Goal: Information Seeking & Learning: Learn about a topic

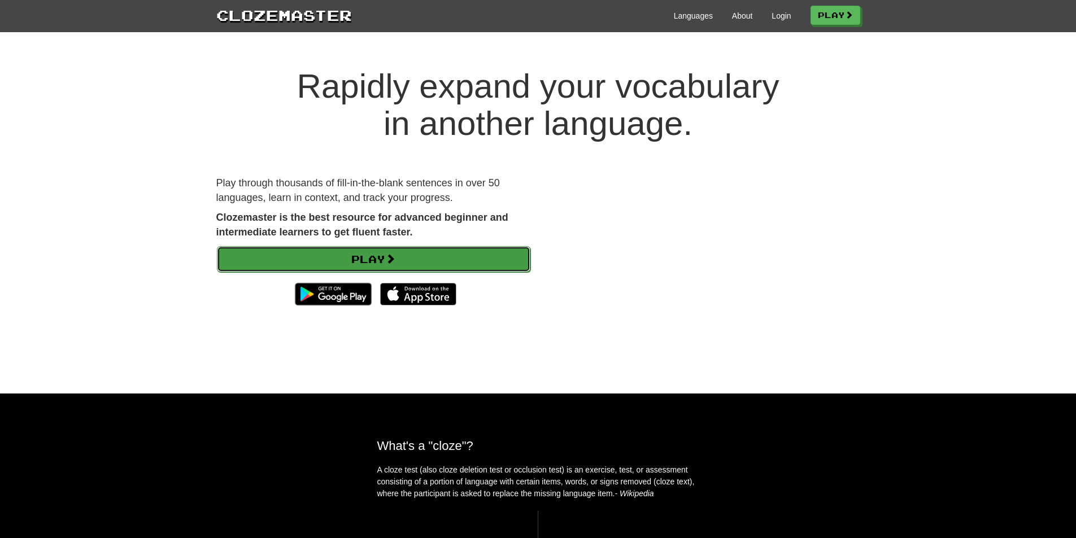
click at [370, 258] on link "Play" at bounding box center [374, 259] width 314 height 26
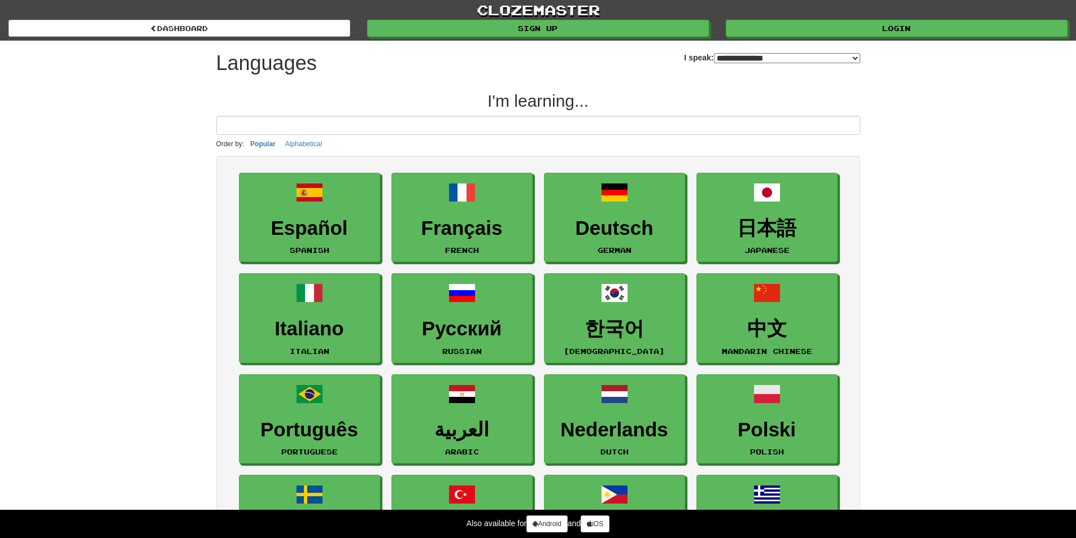
select select "*******"
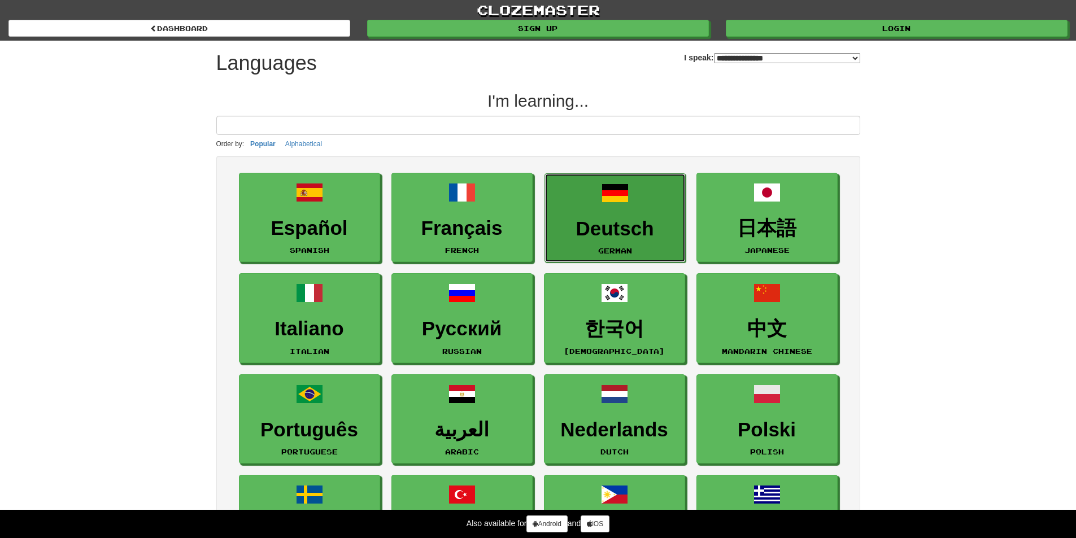
click at [579, 215] on link "Deutsch German" at bounding box center [615, 218] width 141 height 90
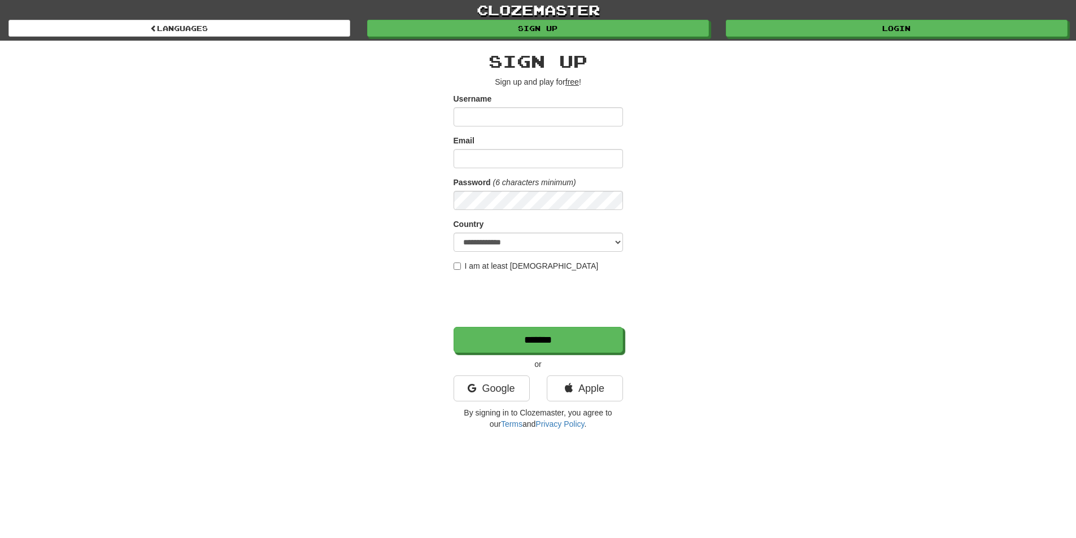
click at [473, 112] on input "Username" at bounding box center [538, 116] width 169 height 19
type input "****"
click at [491, 162] on input "Email" at bounding box center [538, 158] width 169 height 19
type input "*"
type input "**********"
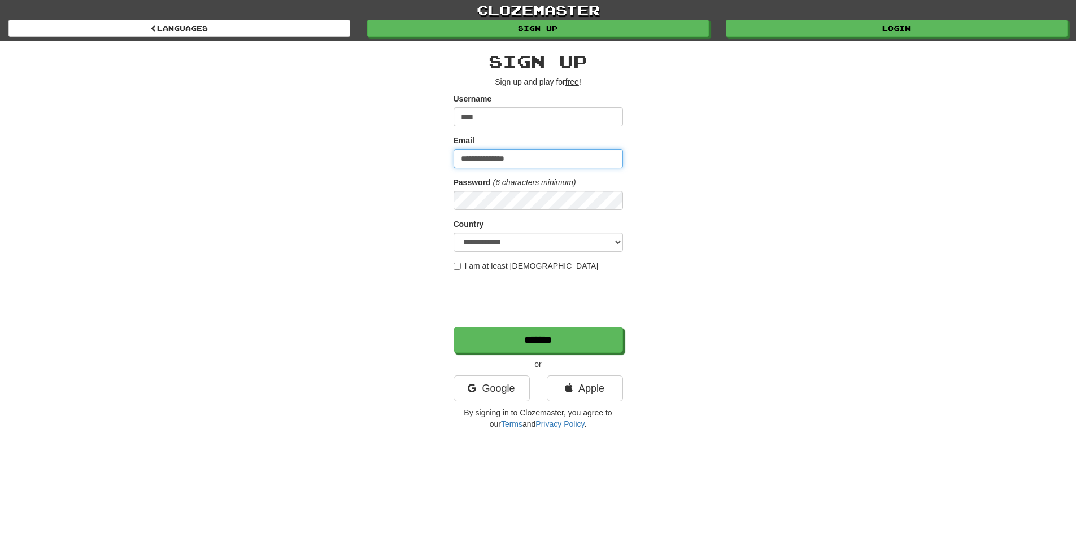
drag, startPoint x: 538, startPoint y: 157, endPoint x: 433, endPoint y: 151, distance: 105.3
click at [433, 151] on div "**********" at bounding box center [538, 238] width 661 height 395
click at [479, 163] on input "Email" at bounding box center [538, 158] width 169 height 19
type input "**********"
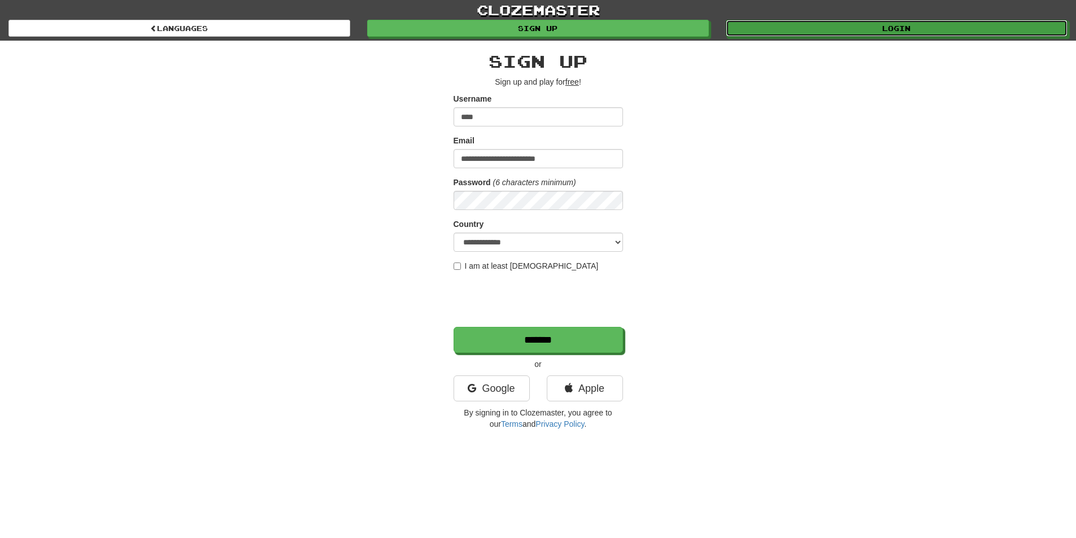
click at [899, 20] on div "Login" at bounding box center [897, 28] width 359 height 17
click at [885, 27] on link "Login" at bounding box center [898, 28] width 342 height 17
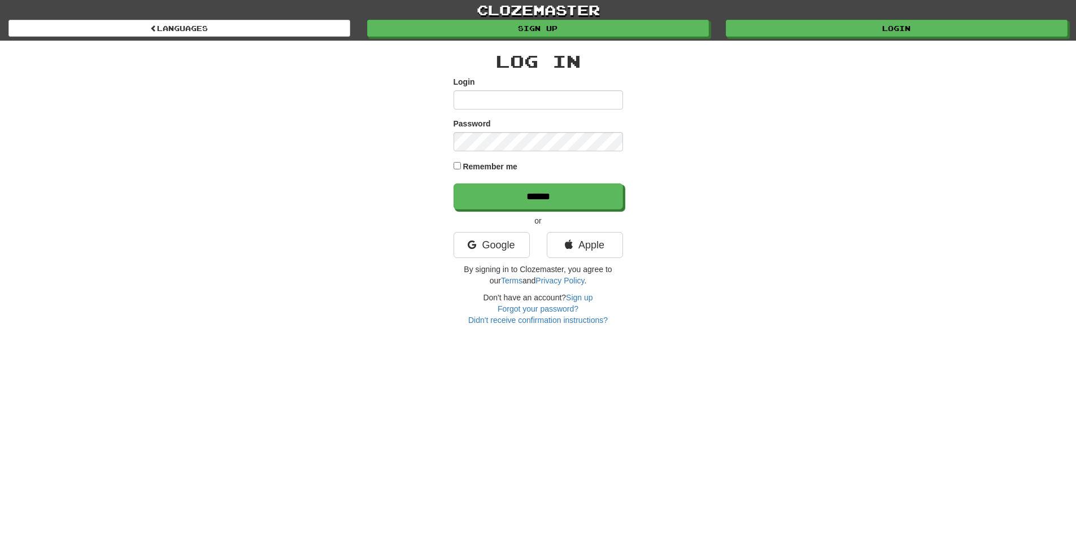
click at [492, 98] on input "Login" at bounding box center [538, 99] width 169 height 19
type input "****"
click at [460, 162] on div "Remember me" at bounding box center [538, 167] width 169 height 15
click at [532, 193] on input "******" at bounding box center [538, 197] width 169 height 26
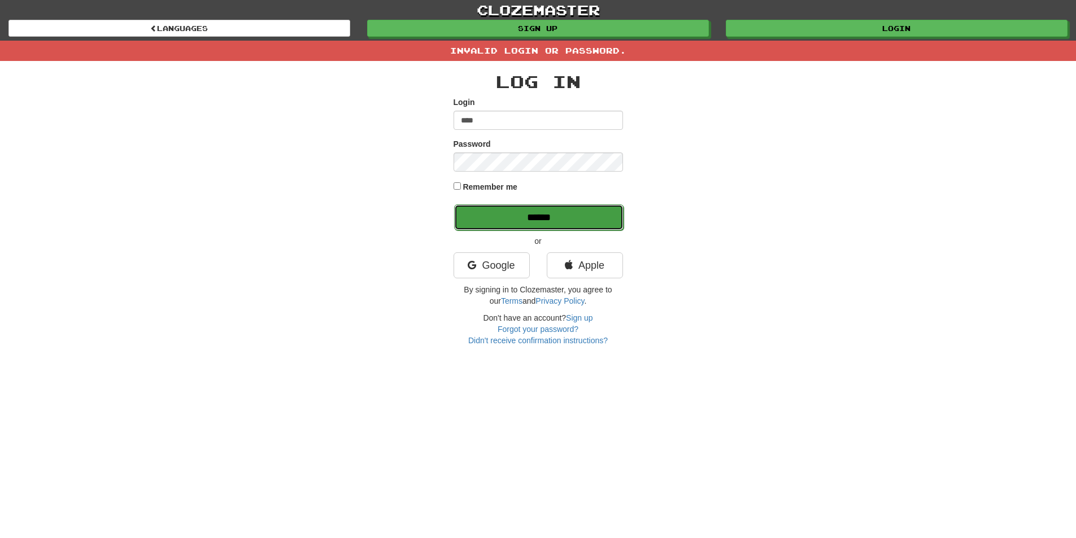
click at [529, 214] on input "******" at bounding box center [538, 218] width 169 height 26
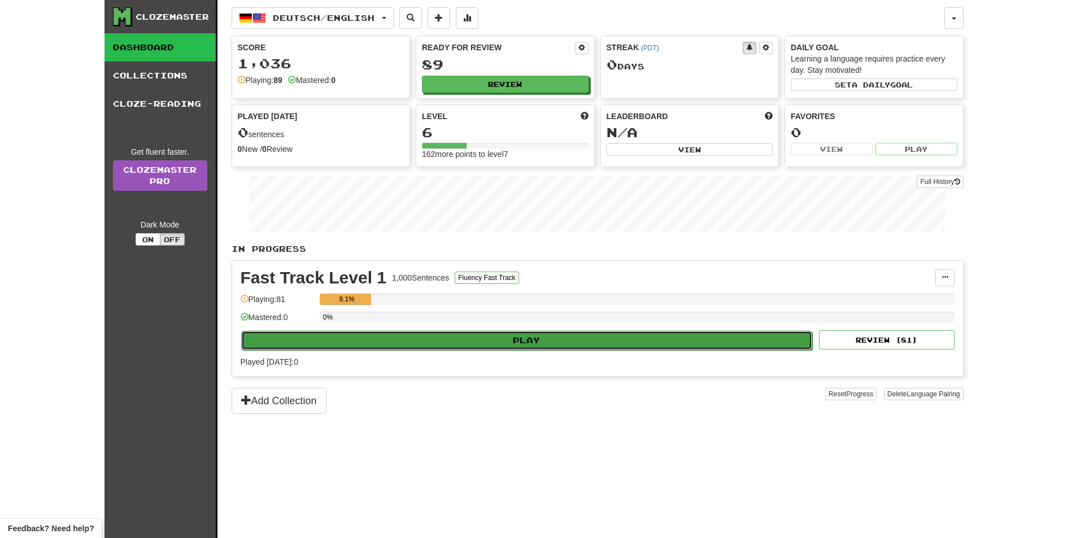
click at [545, 338] on button "Play" at bounding box center [527, 340] width 572 height 19
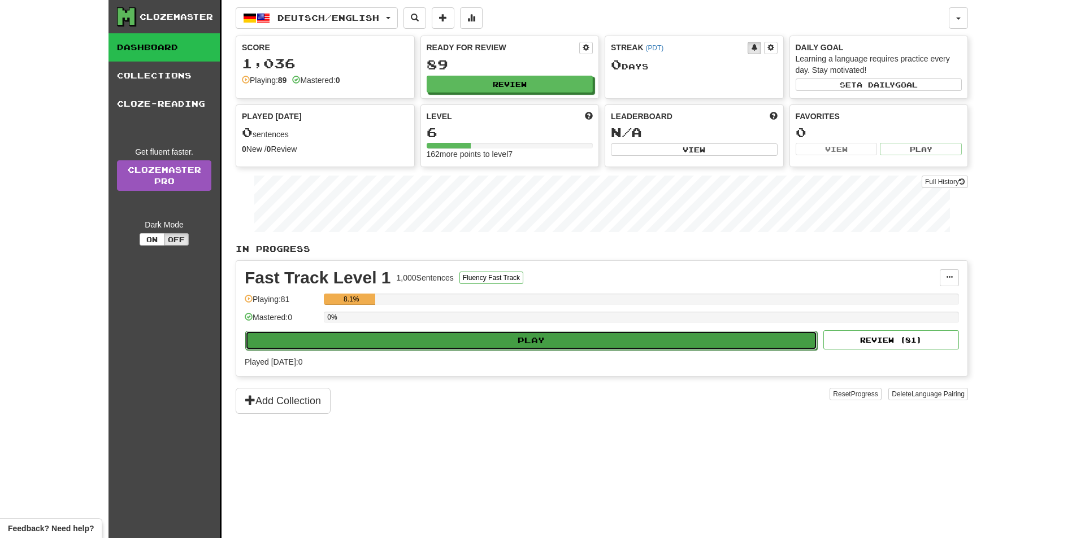
select select "**"
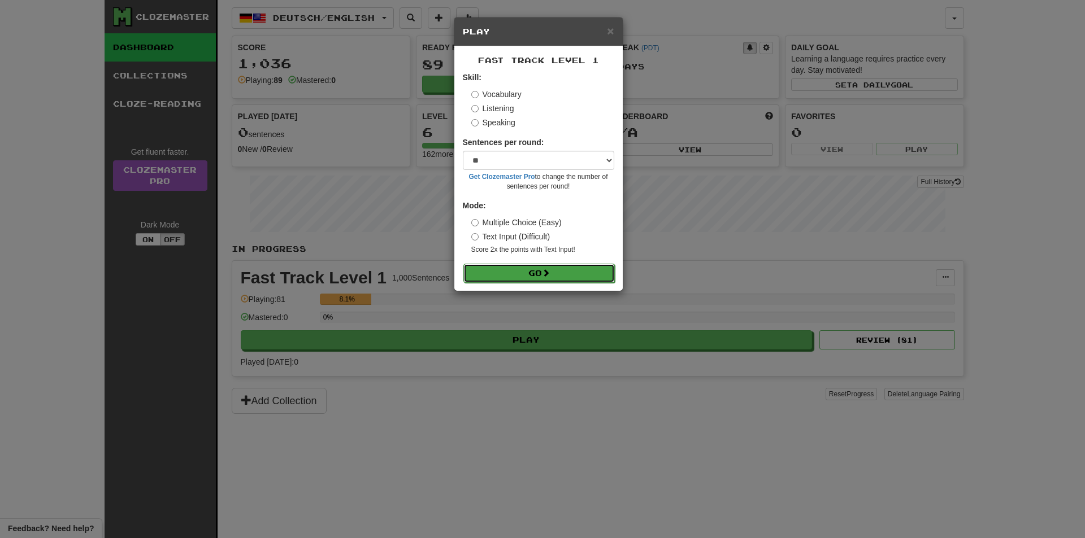
click at [525, 271] on button "Go" at bounding box center [538, 273] width 151 height 19
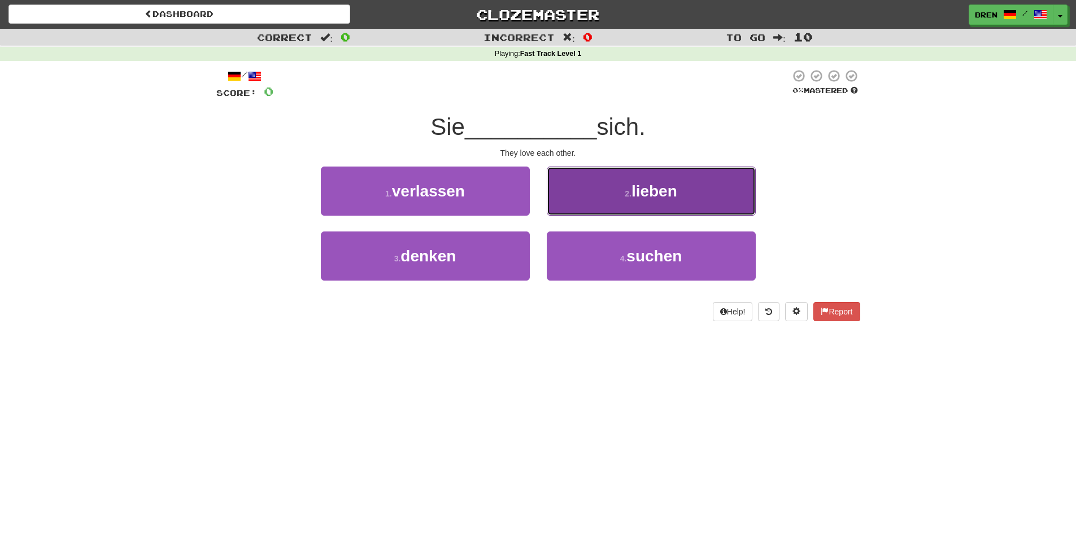
click at [634, 179] on button "2 . lieben" at bounding box center [651, 191] width 209 height 49
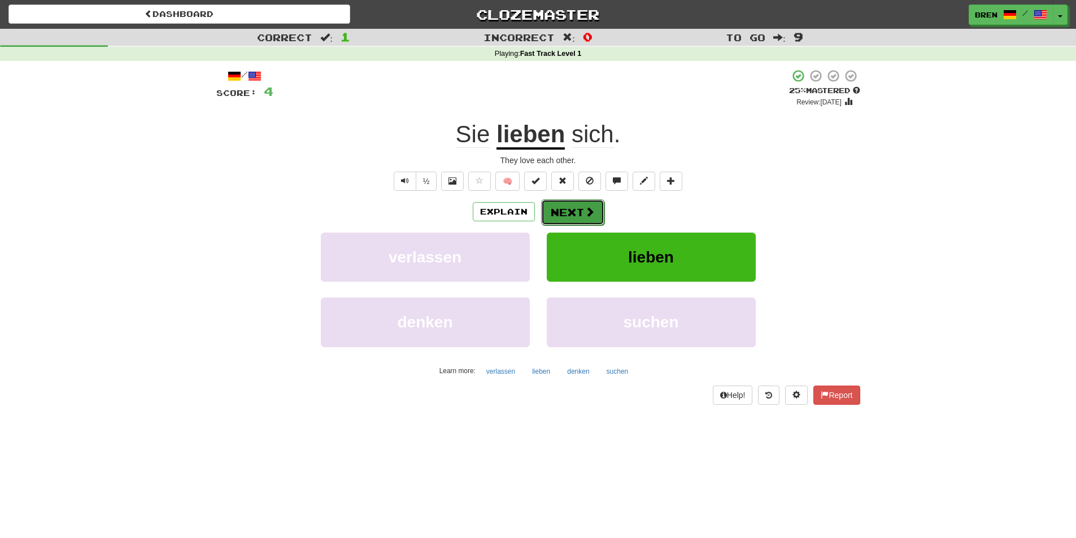
click at [576, 207] on button "Next" at bounding box center [572, 212] width 63 height 26
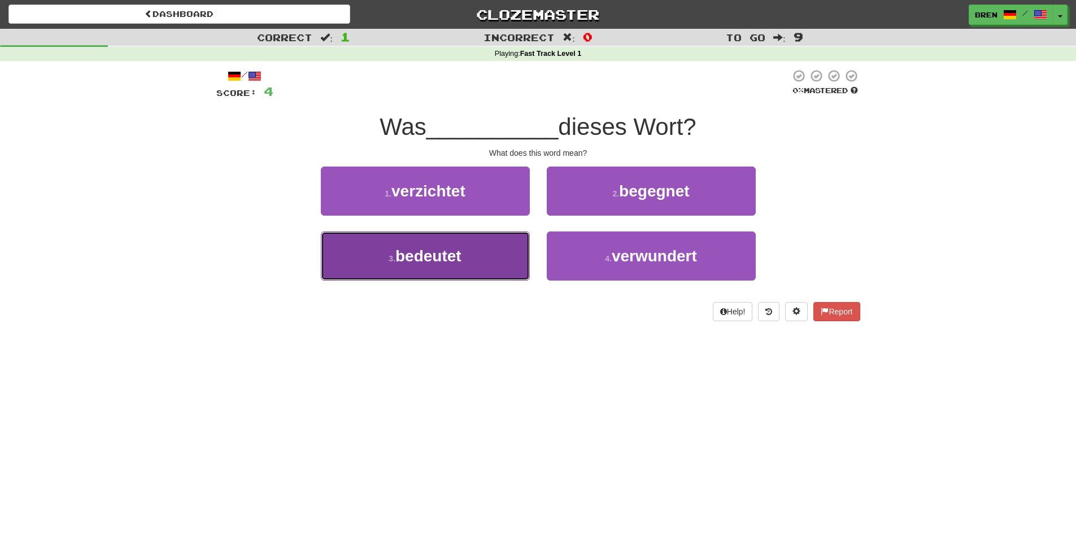
click at [473, 249] on button "3 . bedeutet" at bounding box center [425, 256] width 209 height 49
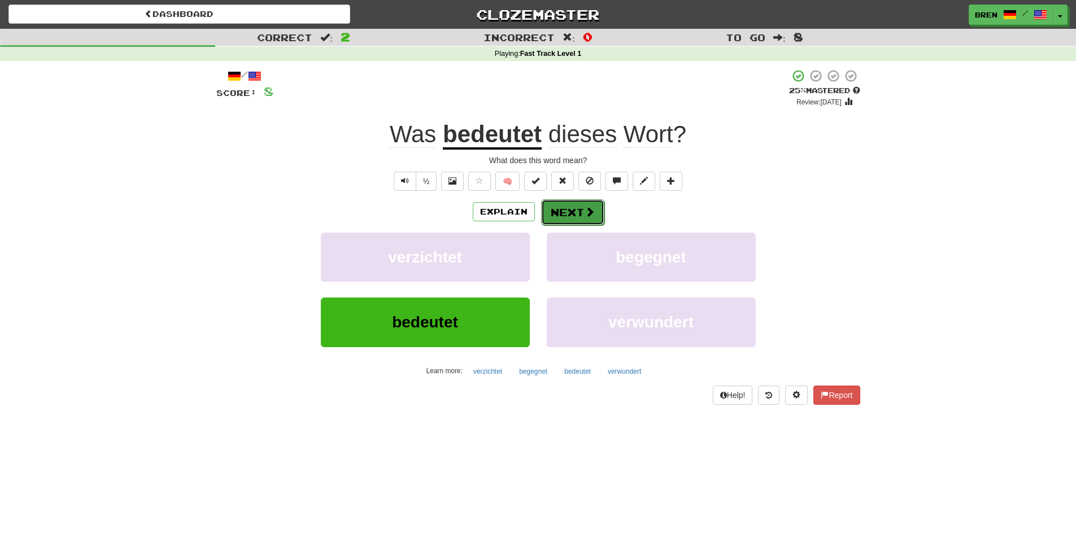
click at [590, 216] on span at bounding box center [590, 212] width 10 height 10
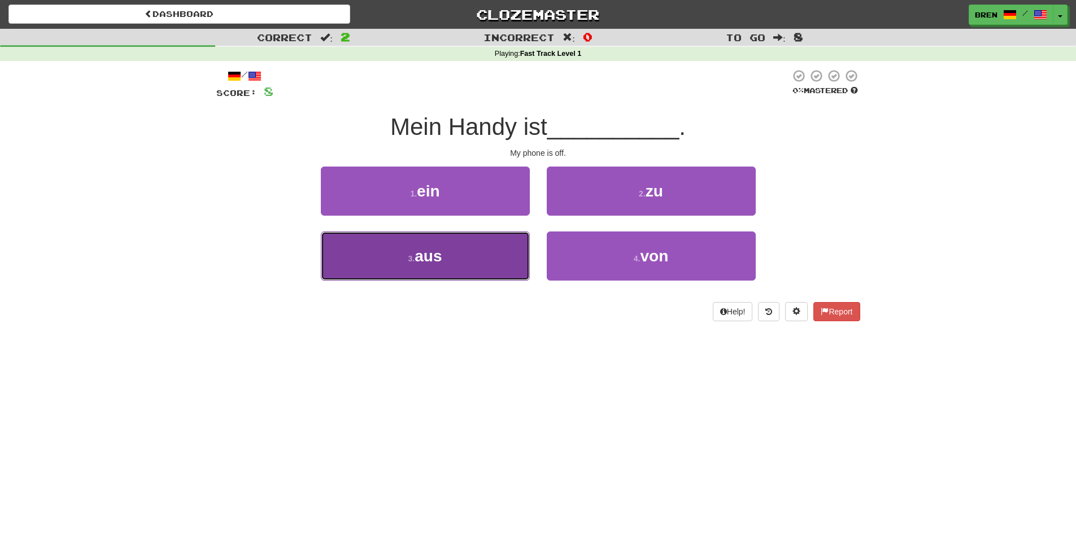
click at [454, 258] on button "3 . aus" at bounding box center [425, 256] width 209 height 49
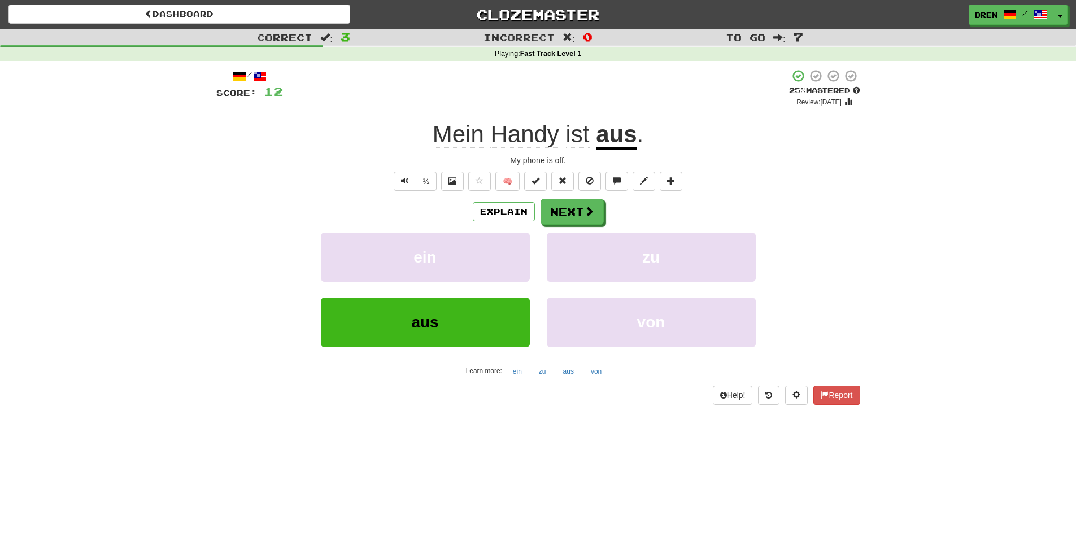
click at [566, 137] on span "Handy" at bounding box center [578, 134] width 24 height 27
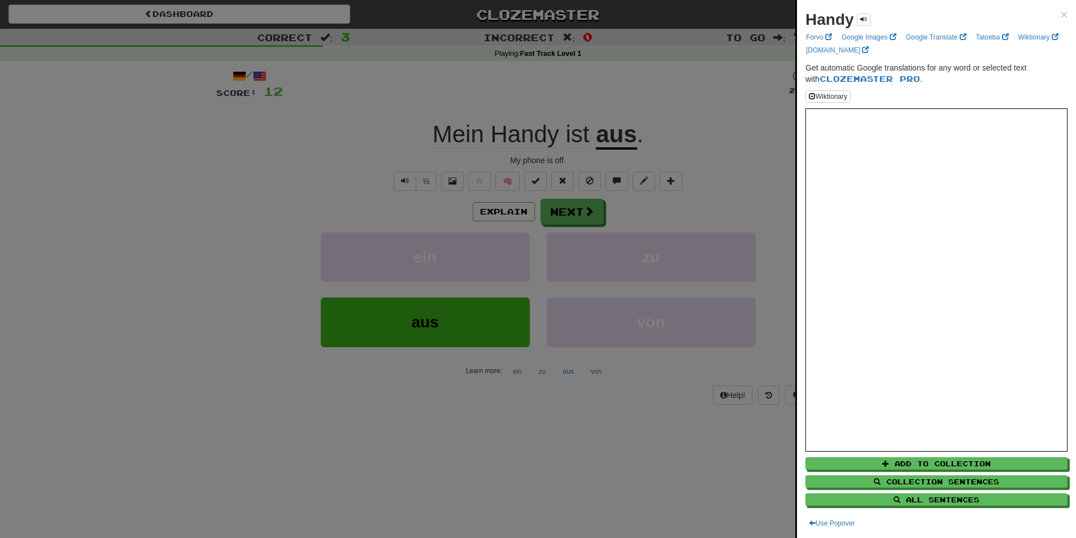
click at [737, 105] on div at bounding box center [538, 269] width 1076 height 538
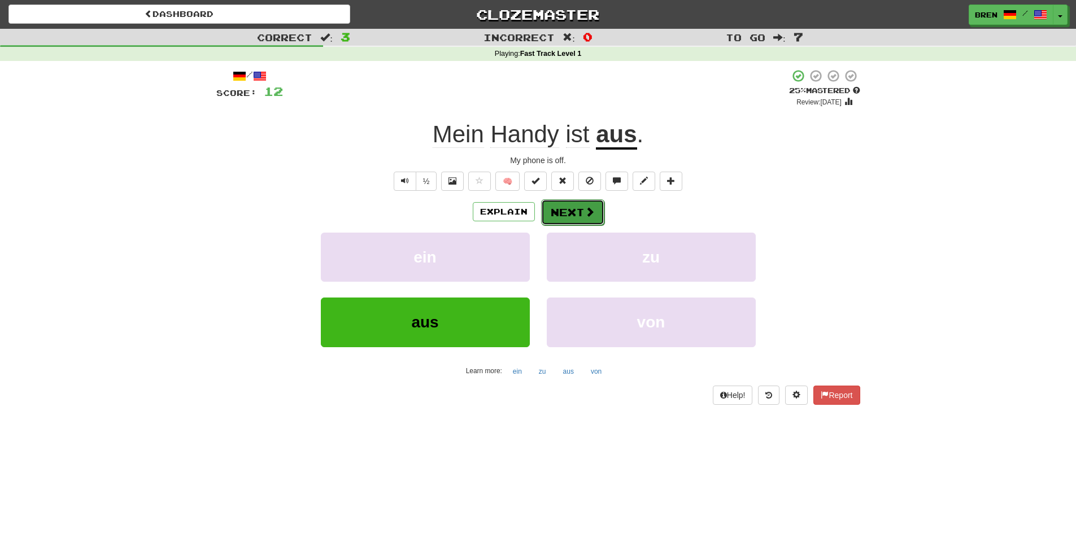
click at [566, 216] on button "Next" at bounding box center [572, 212] width 63 height 26
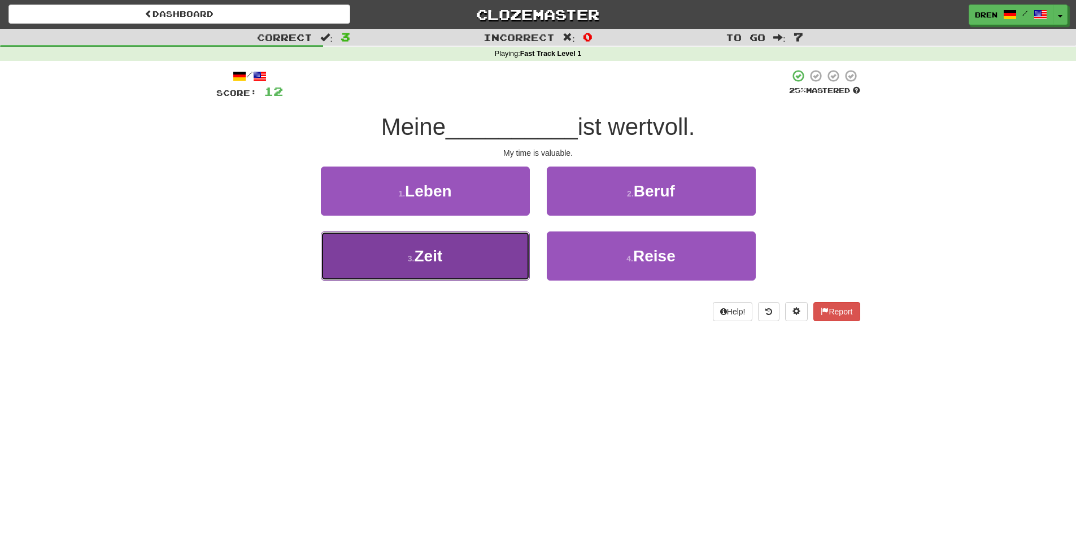
click at [471, 255] on button "3 . Zeit" at bounding box center [425, 256] width 209 height 49
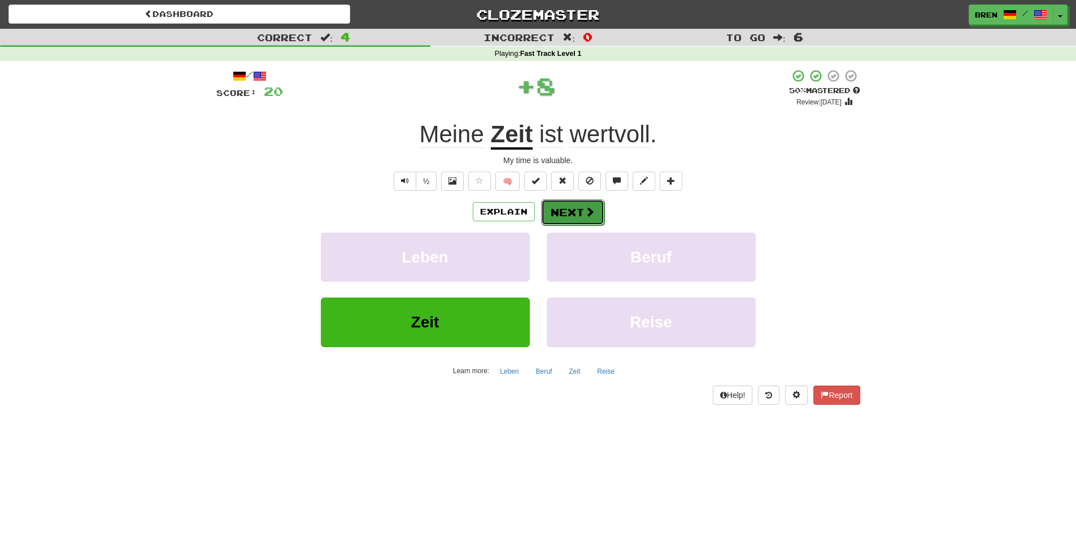
click at [566, 214] on button "Next" at bounding box center [572, 212] width 63 height 26
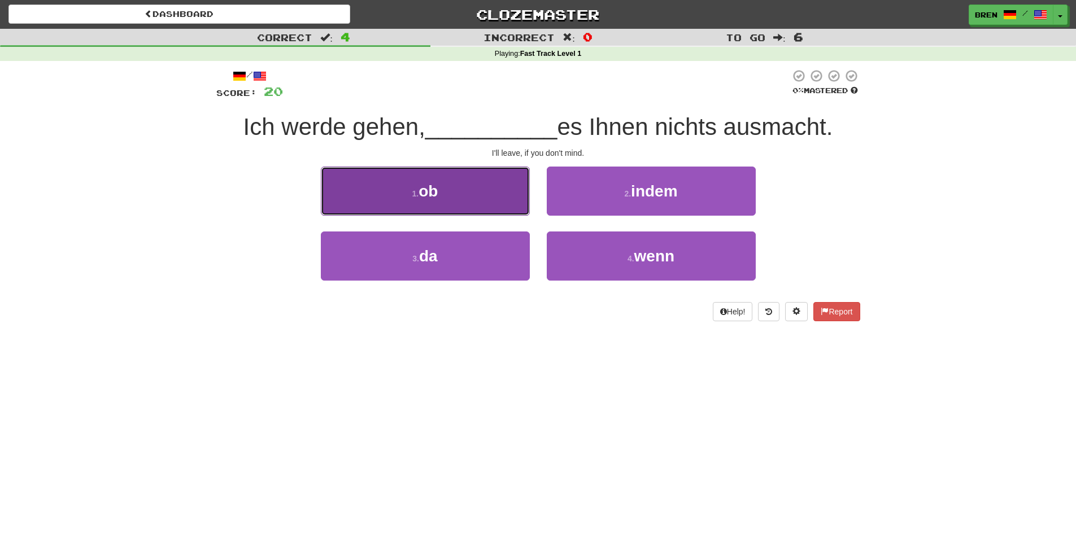
click at [462, 196] on button "1 . ob" at bounding box center [425, 191] width 209 height 49
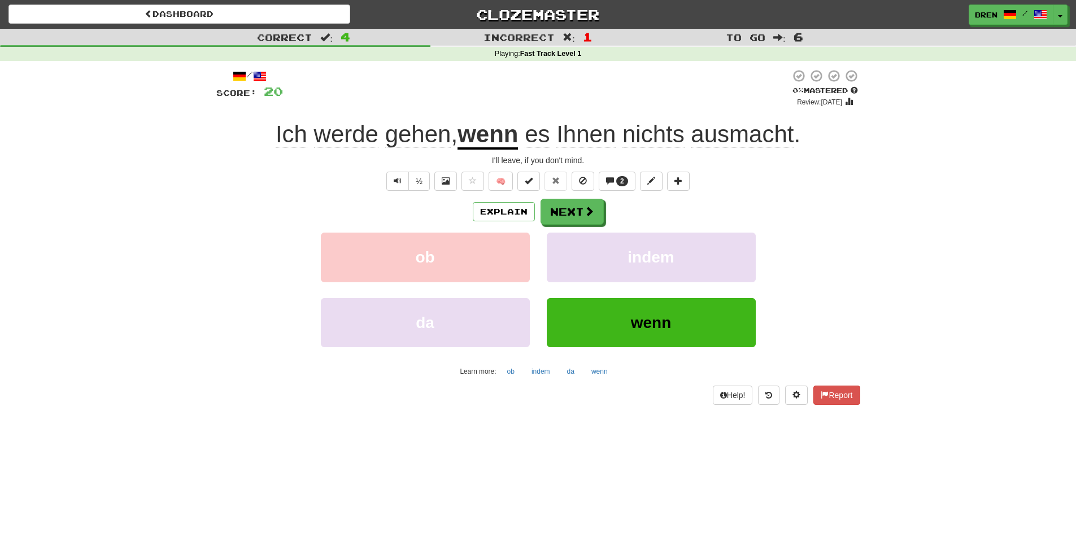
click at [742, 135] on span "ausmacht" at bounding box center [742, 134] width 103 height 27
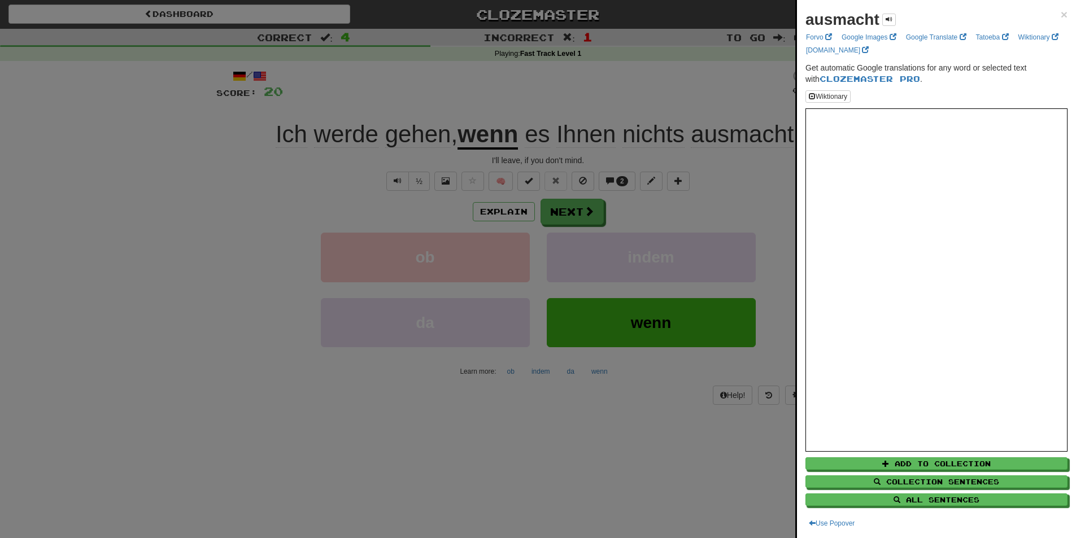
click at [724, 195] on div at bounding box center [538, 269] width 1076 height 538
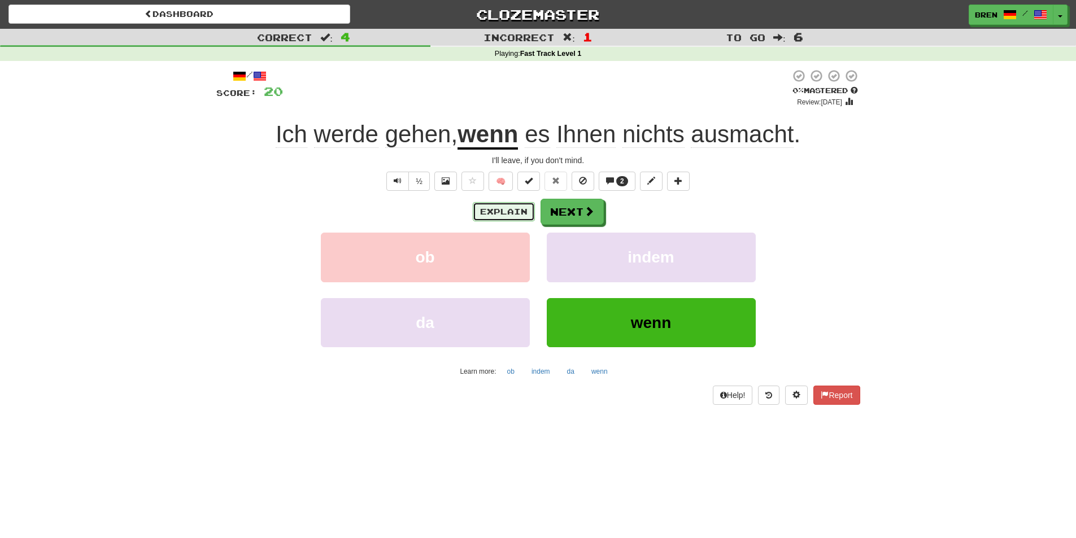
click at [495, 211] on button "Explain" at bounding box center [504, 211] width 62 height 19
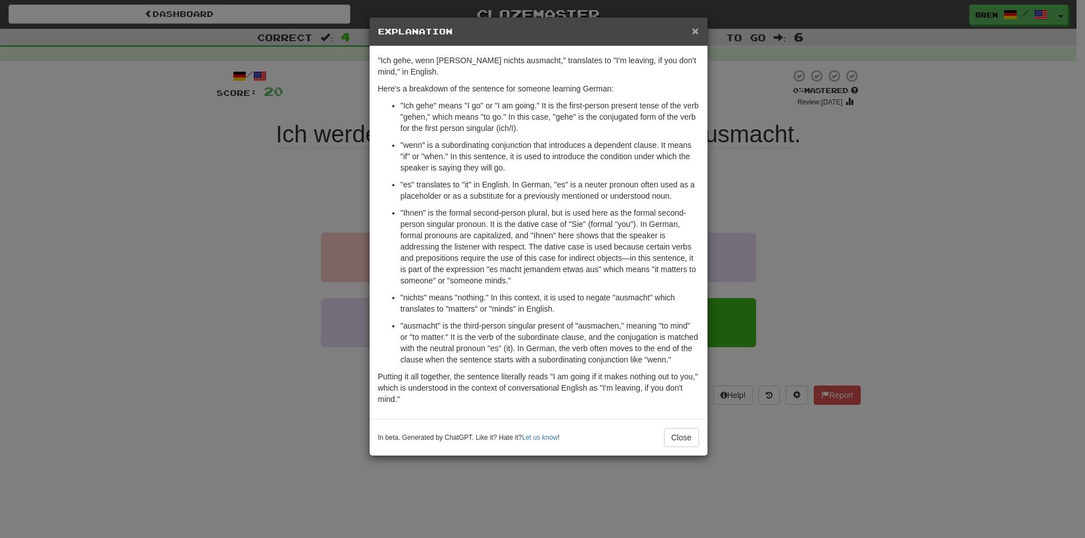
click at [695, 32] on span "×" at bounding box center [695, 30] width 7 height 13
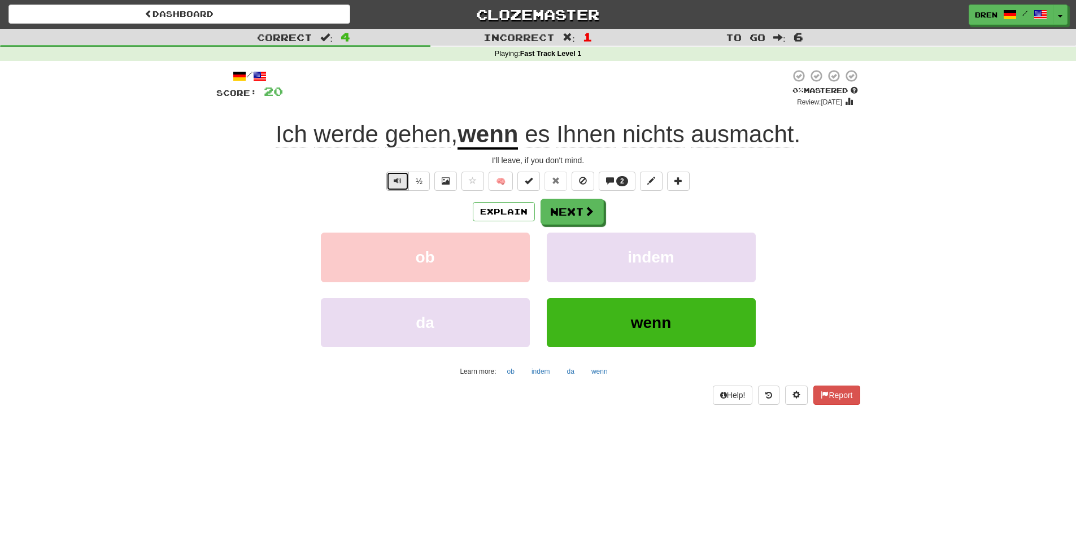
click at [397, 186] on button "Text-to-speech controls" at bounding box center [397, 181] width 23 height 19
click at [581, 212] on button "Next" at bounding box center [572, 212] width 63 height 26
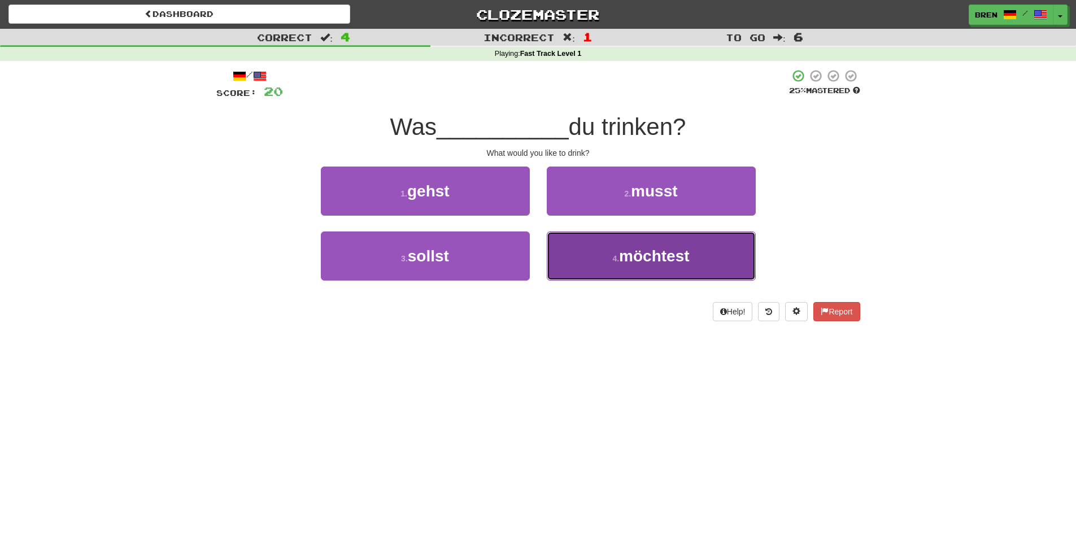
click at [654, 248] on span "möchtest" at bounding box center [654, 256] width 70 height 18
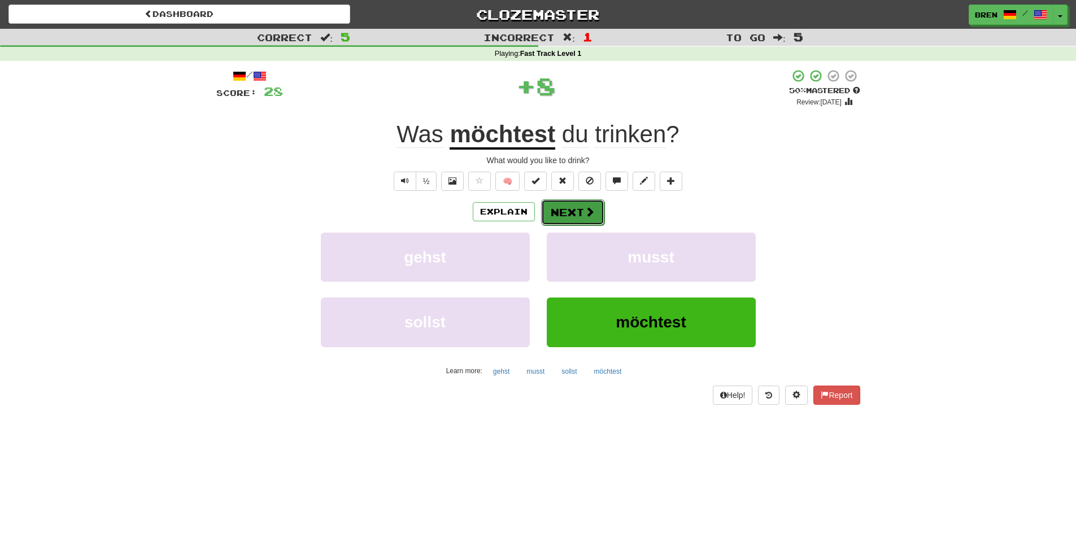
click at [574, 214] on button "Next" at bounding box center [572, 212] width 63 height 26
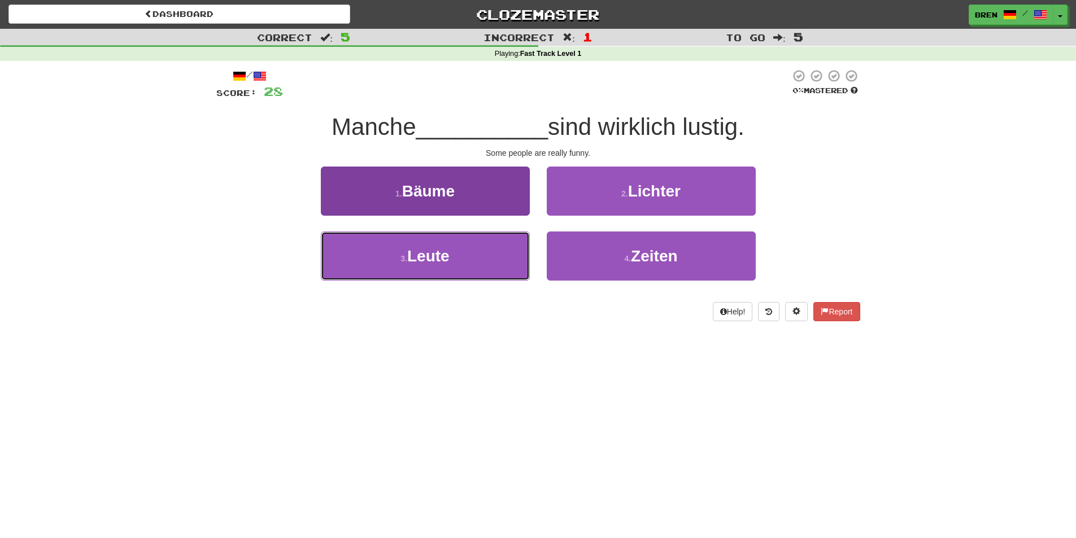
click at [452, 247] on button "3 . Leute" at bounding box center [425, 256] width 209 height 49
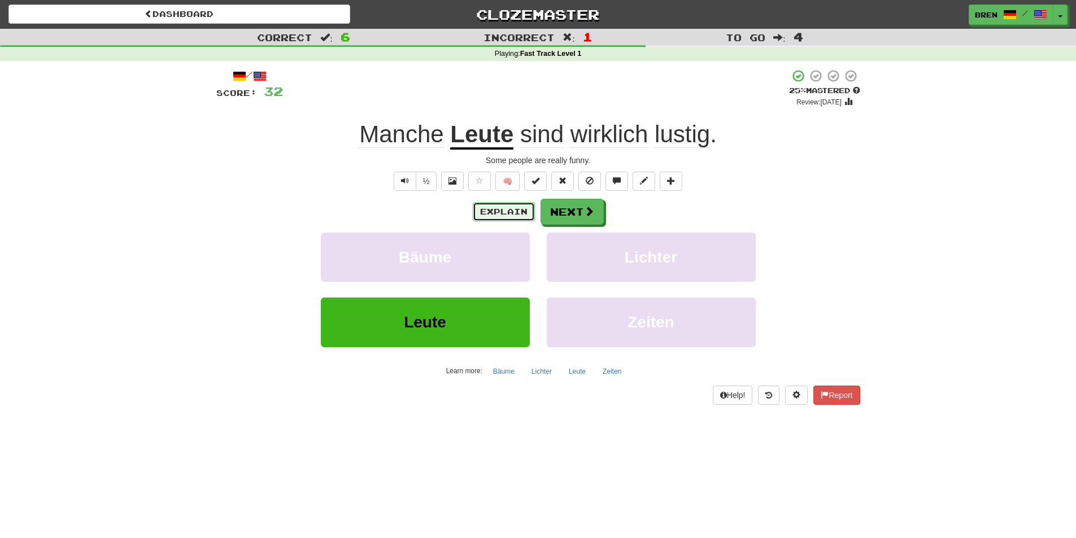
click at [511, 211] on button "Explain" at bounding box center [504, 211] width 62 height 19
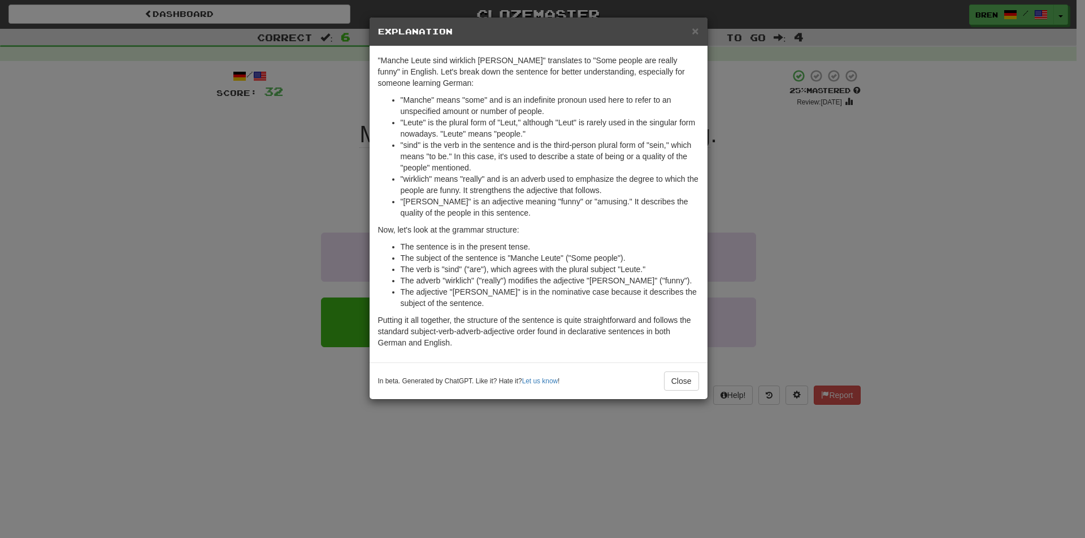
click at [237, 190] on div "× Explanation "Manche Leute sind wirklich [PERSON_NAME]" translates to "Some pe…" at bounding box center [542, 269] width 1085 height 538
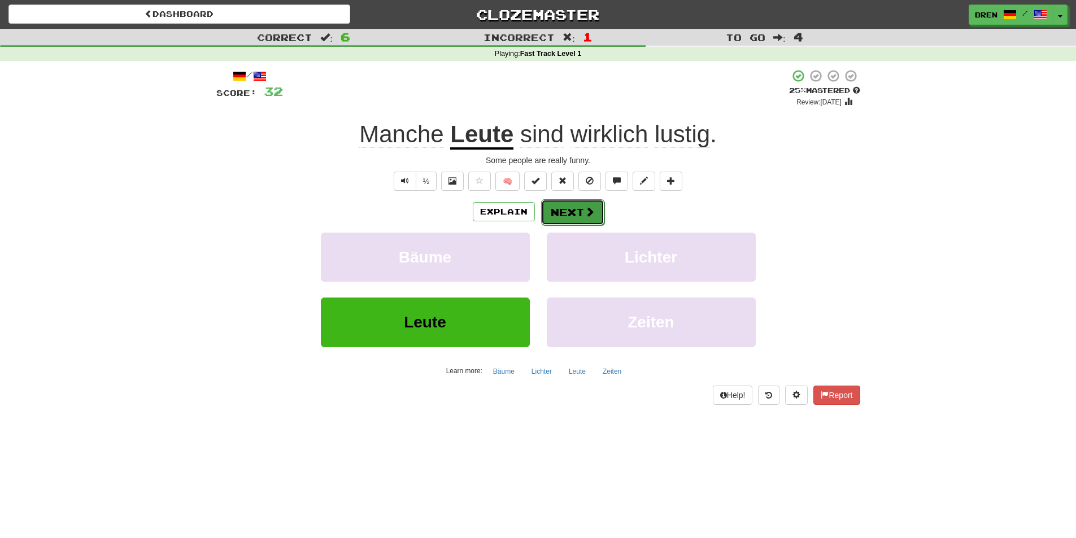
click at [588, 219] on button "Next" at bounding box center [572, 212] width 63 height 26
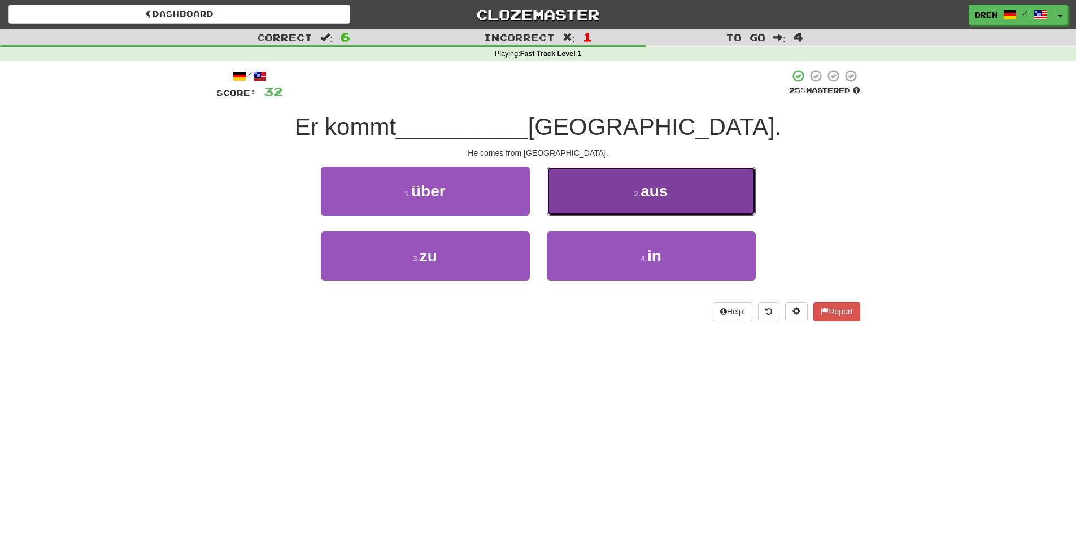
click at [618, 197] on button "2 . aus" at bounding box center [651, 191] width 209 height 49
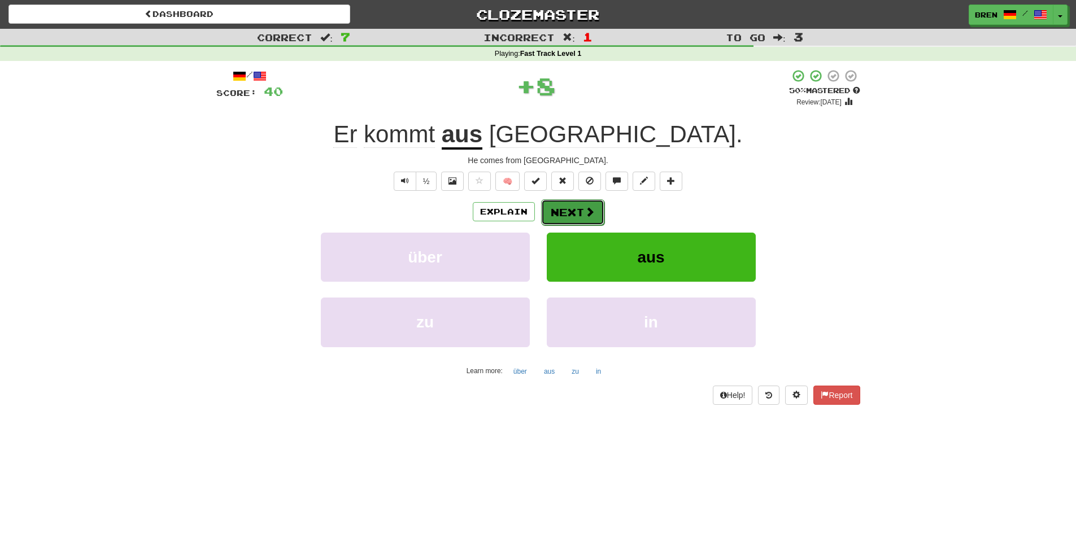
click at [563, 208] on button "Next" at bounding box center [572, 212] width 63 height 26
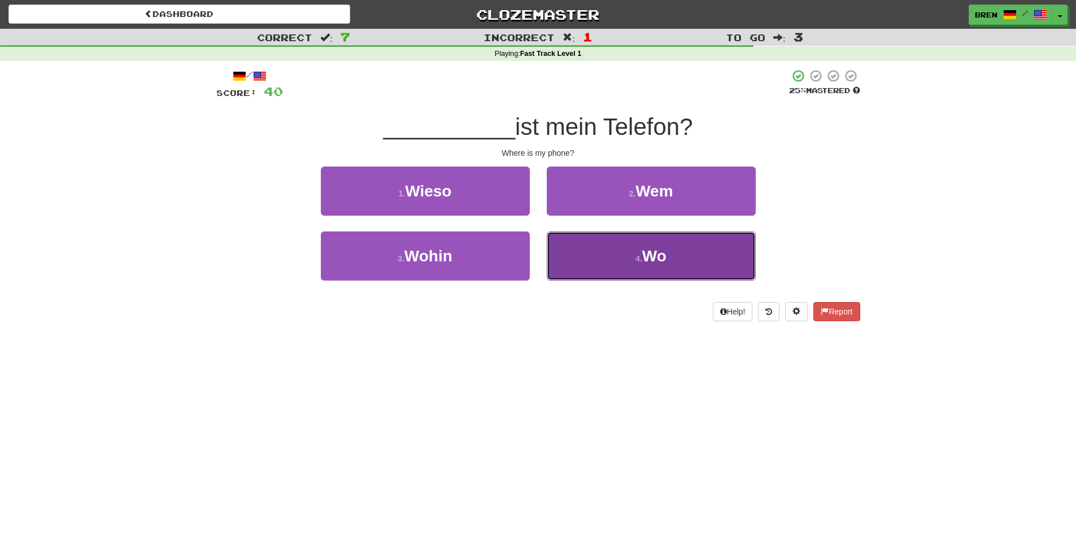
click at [624, 249] on button "4 . Wo" at bounding box center [651, 256] width 209 height 49
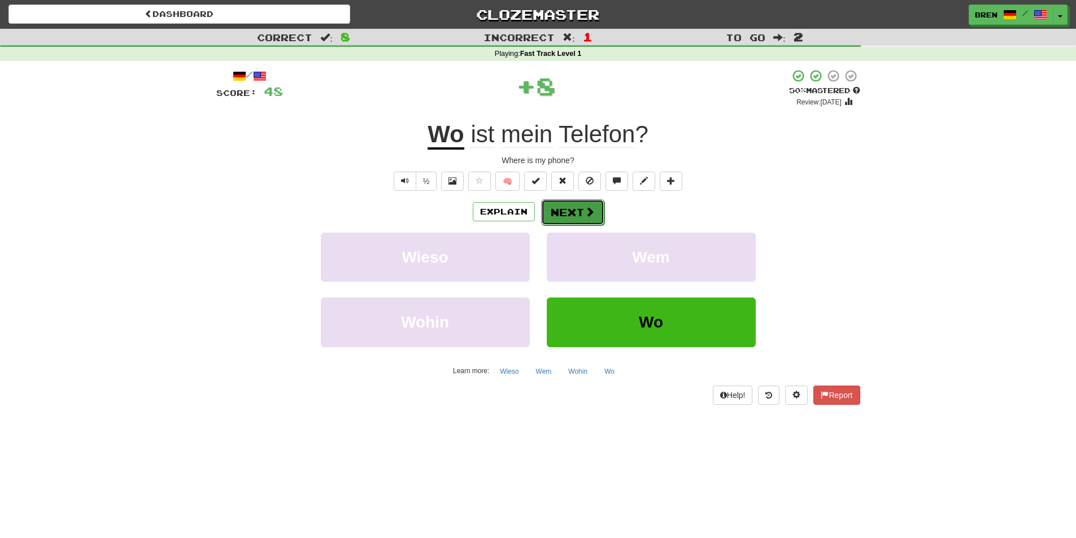
click at [585, 214] on span at bounding box center [590, 212] width 10 height 10
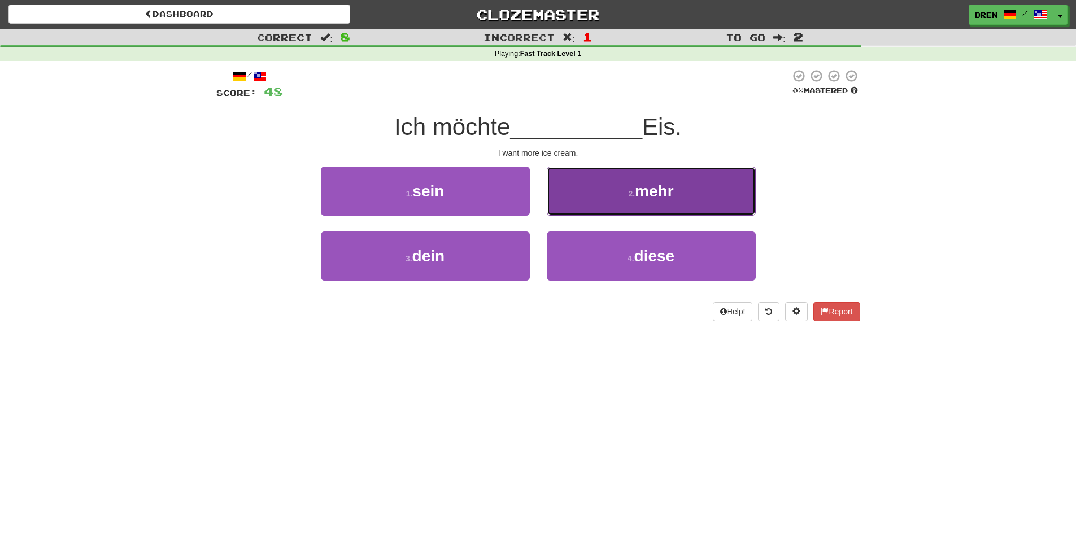
click at [649, 207] on button "2 . mehr" at bounding box center [651, 191] width 209 height 49
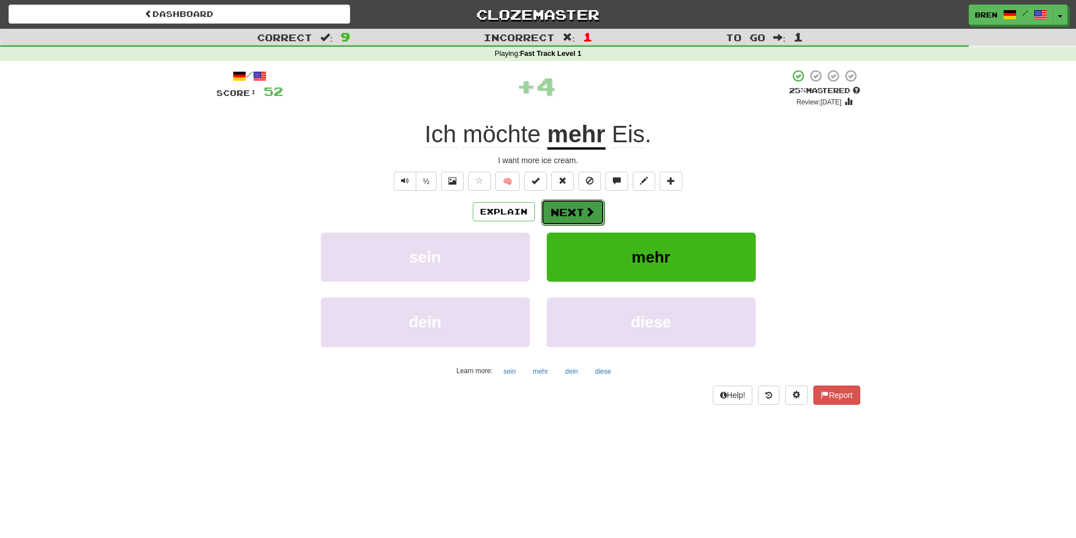
click at [583, 218] on button "Next" at bounding box center [572, 212] width 63 height 26
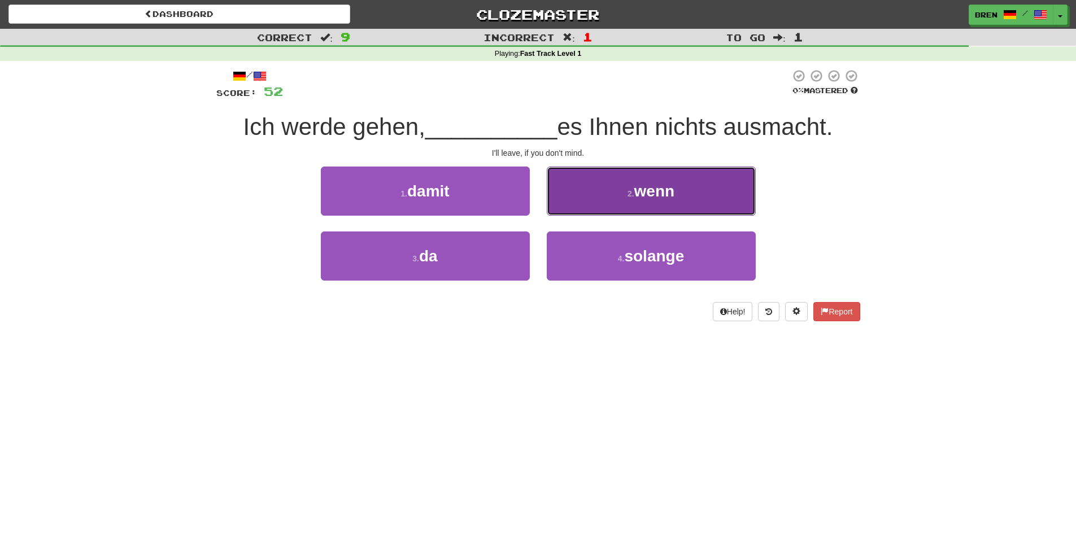
click at [616, 186] on button "2 . wenn" at bounding box center [651, 191] width 209 height 49
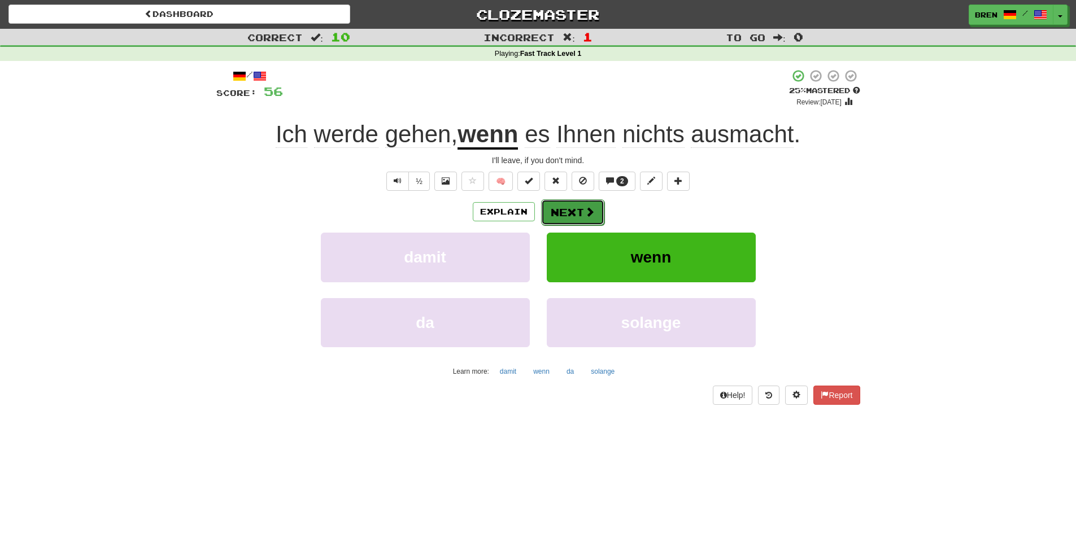
click at [569, 212] on button "Next" at bounding box center [572, 212] width 63 height 26
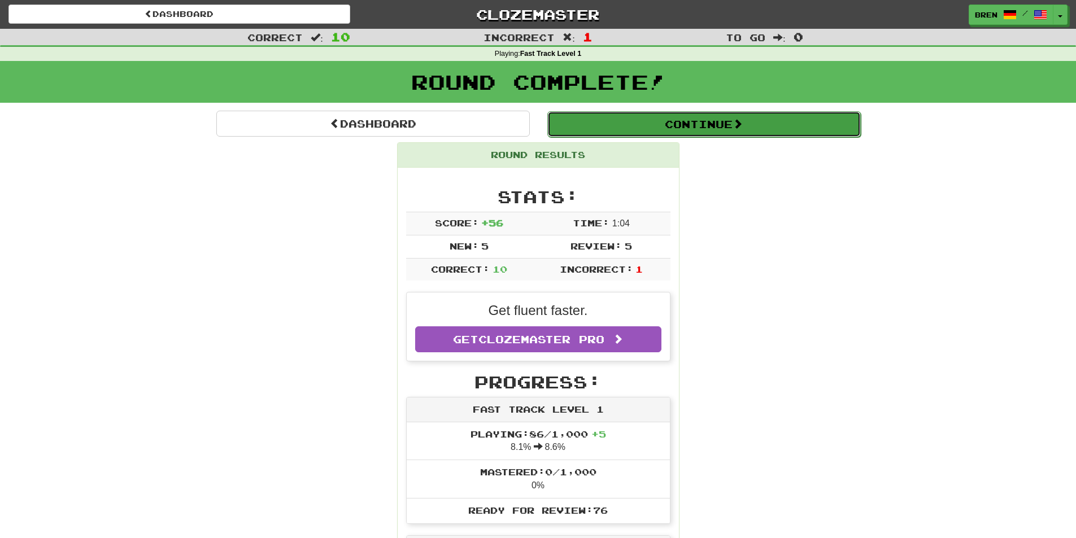
click at [682, 127] on button "Continue" at bounding box center [704, 124] width 314 height 26
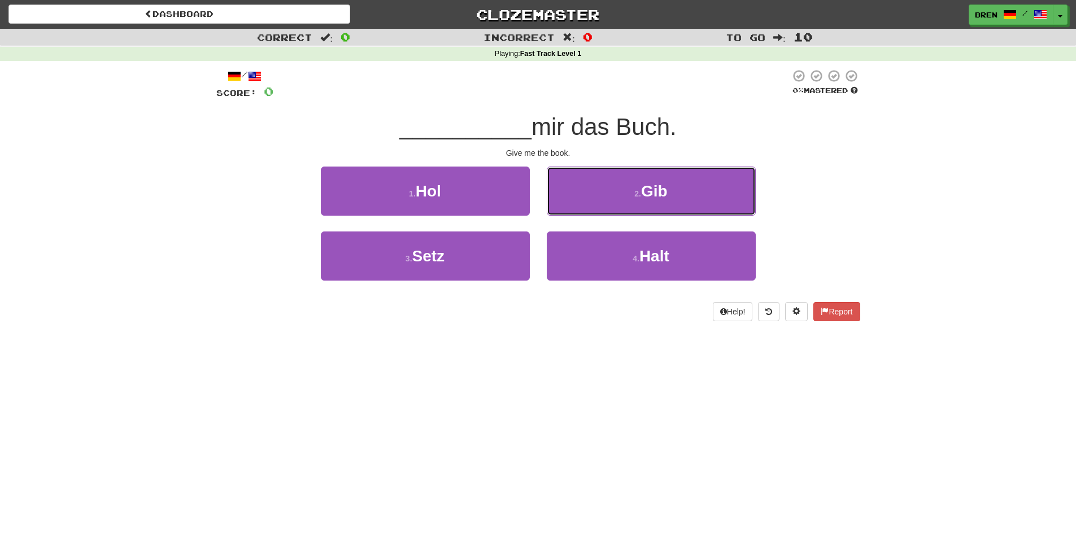
click at [640, 194] on small "2 ." at bounding box center [637, 193] width 7 height 9
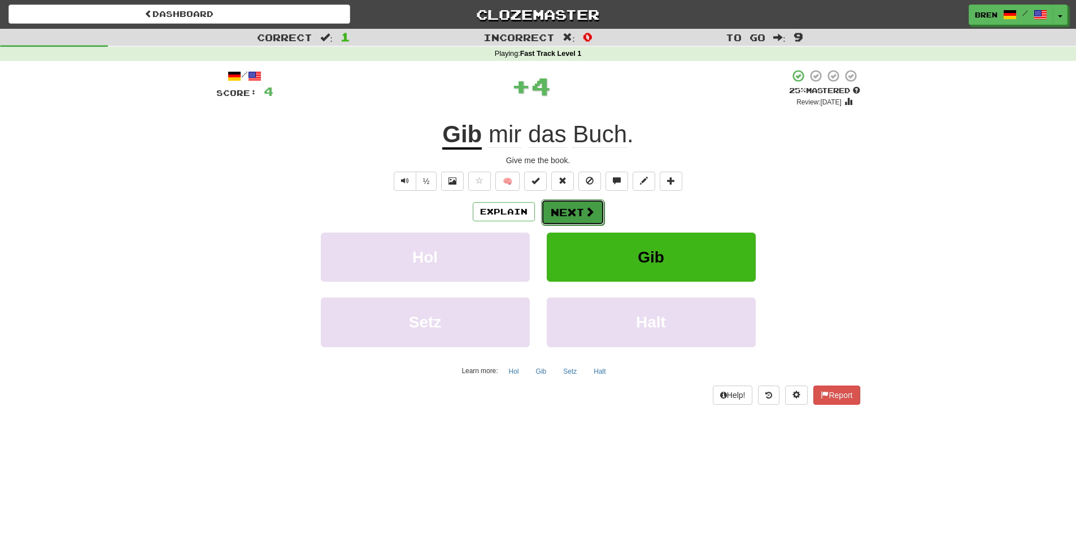
click at [570, 212] on button "Next" at bounding box center [572, 212] width 63 height 26
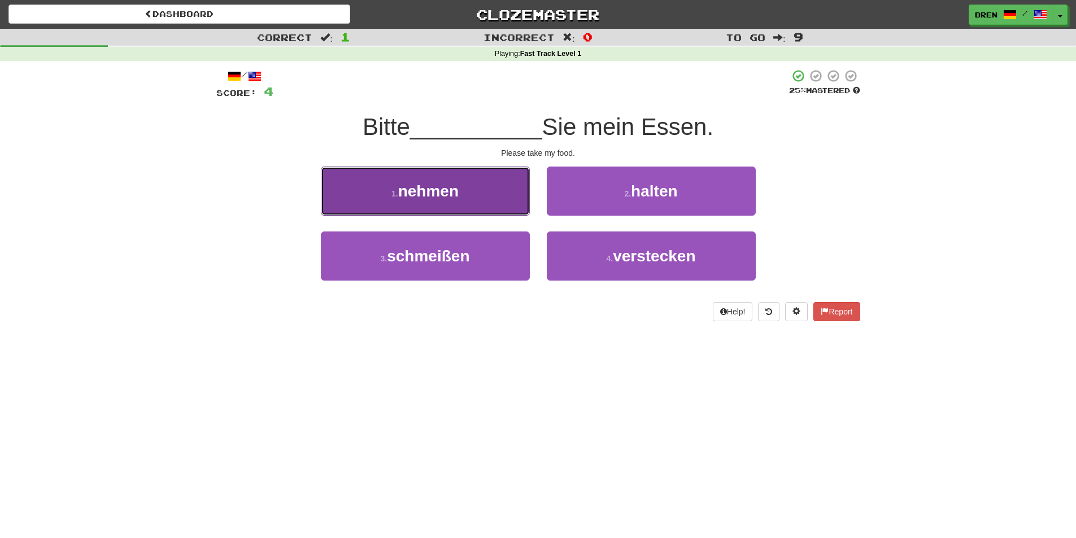
click at [466, 202] on button "1 . nehmen" at bounding box center [425, 191] width 209 height 49
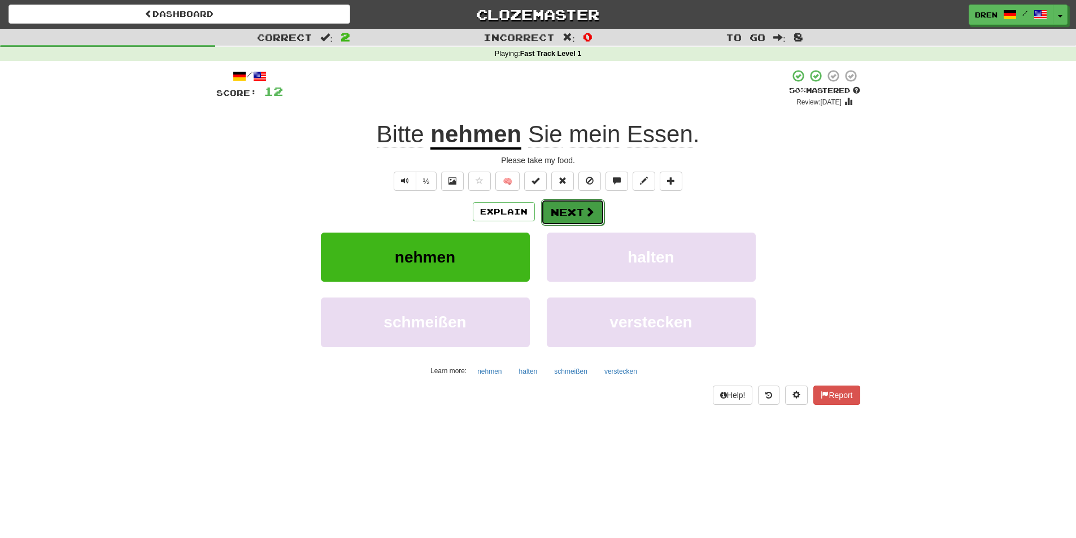
click at [563, 208] on button "Next" at bounding box center [572, 212] width 63 height 26
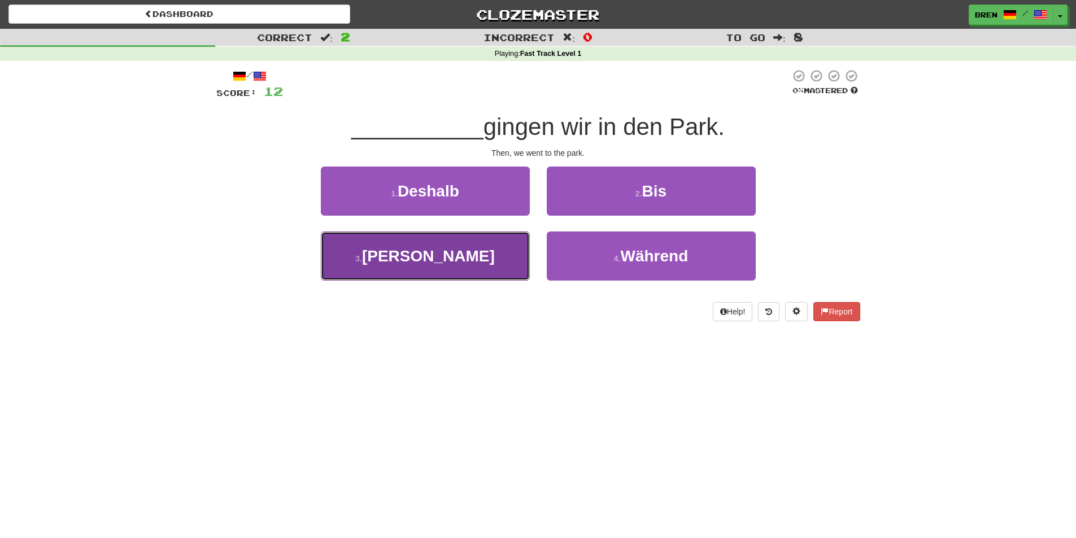
click at [472, 249] on button "3 . Dann" at bounding box center [425, 256] width 209 height 49
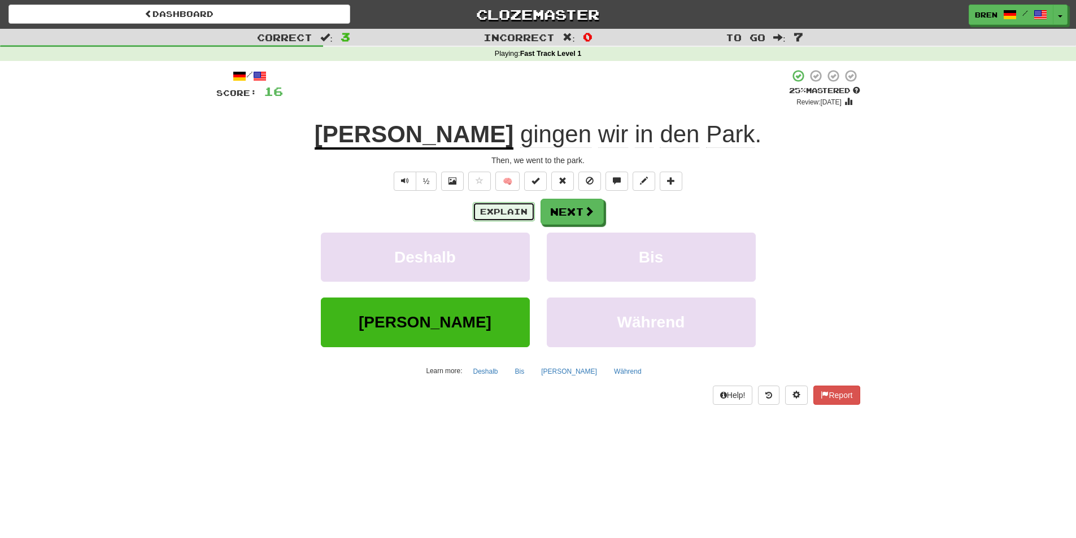
click at [492, 207] on button "Explain" at bounding box center [504, 211] width 62 height 19
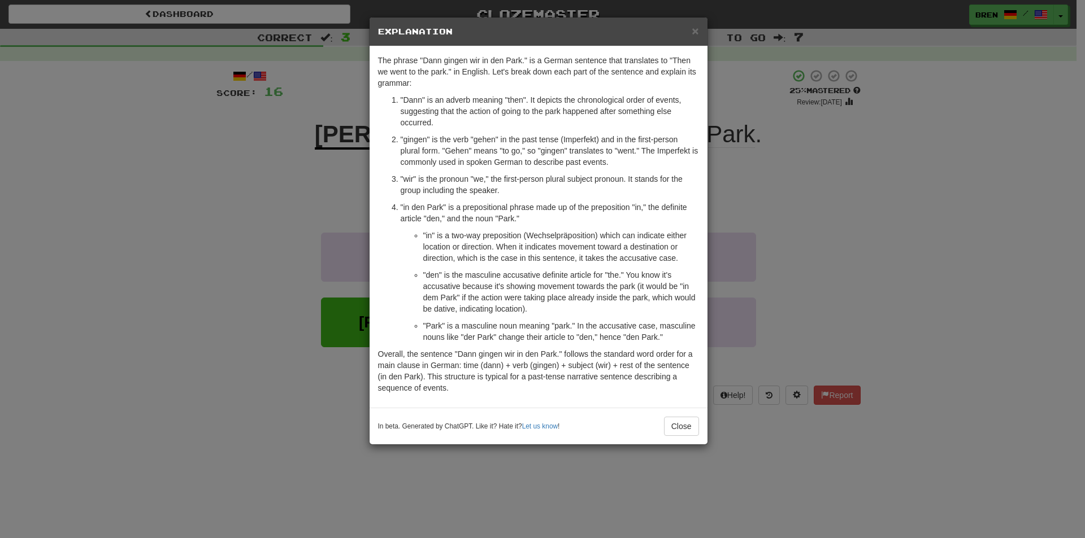
click at [241, 146] on div "× Explanation The phrase "Dann gingen wir in den Park." is a German sentence th…" at bounding box center [542, 269] width 1085 height 538
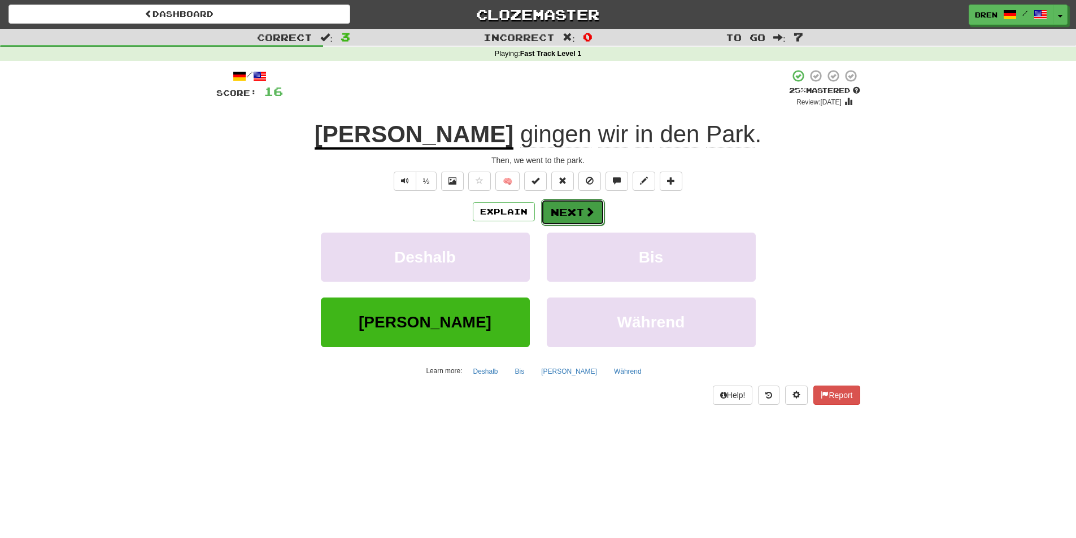
click at [560, 214] on button "Next" at bounding box center [572, 212] width 63 height 26
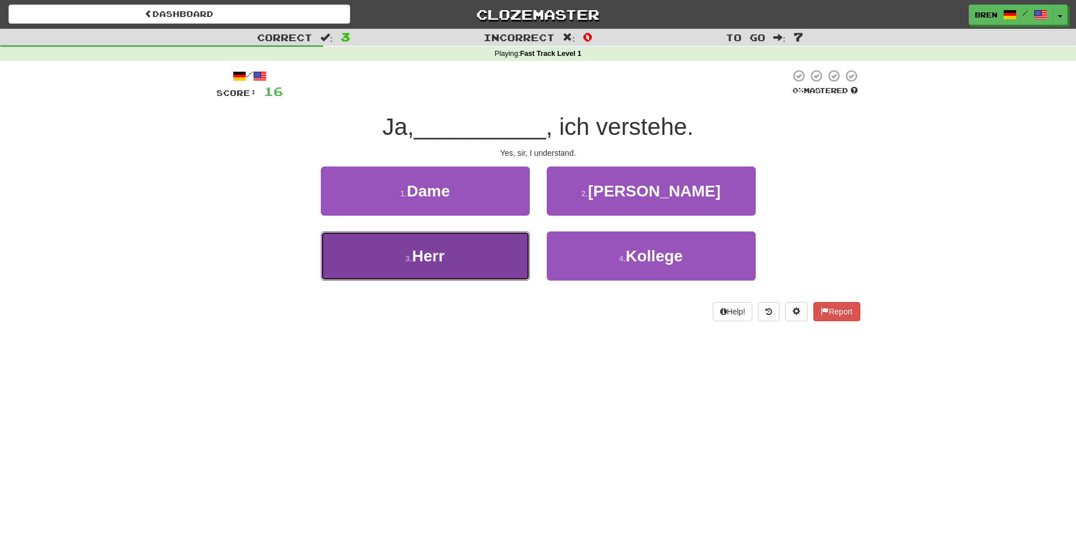
click at [431, 247] on span "Herr" at bounding box center [428, 256] width 33 height 18
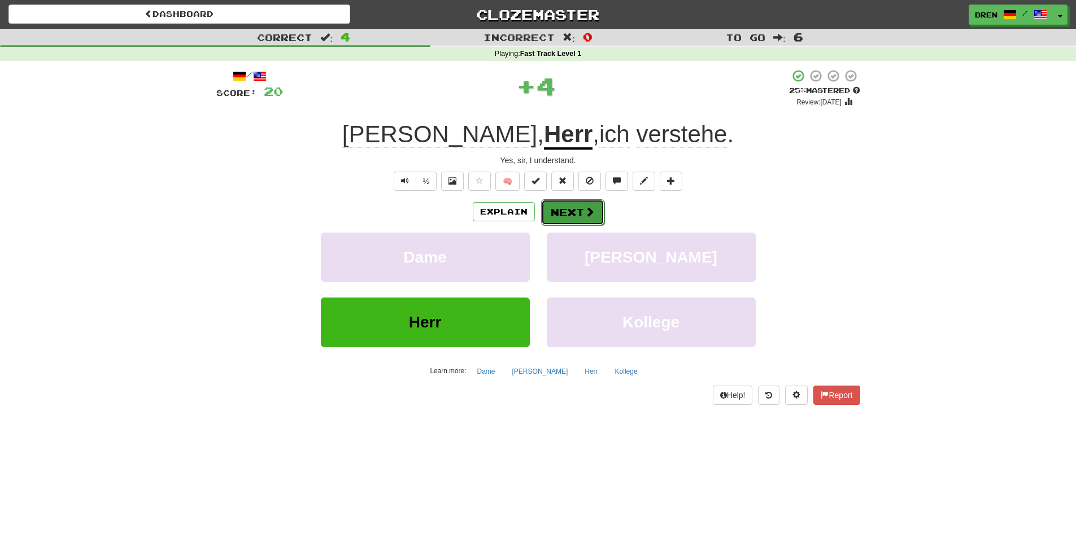
click at [563, 214] on button "Next" at bounding box center [572, 212] width 63 height 26
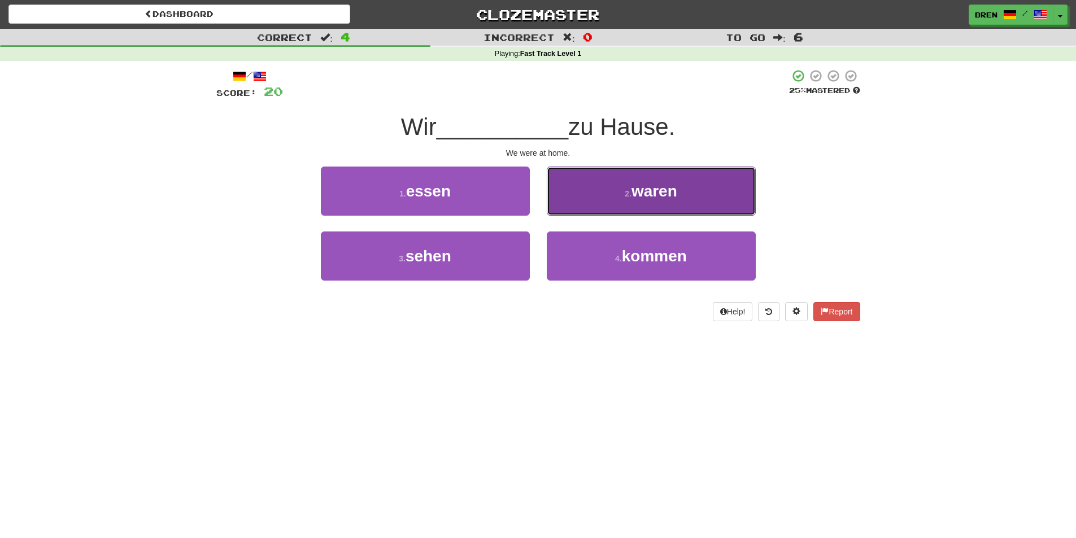
click at [659, 198] on span "waren" at bounding box center [655, 191] width 46 height 18
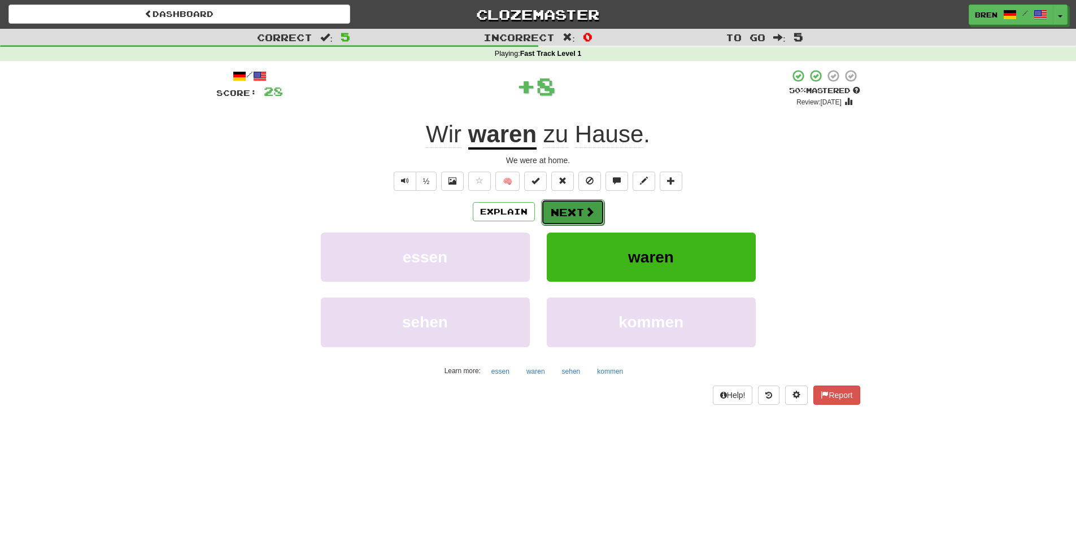
click at [567, 210] on button "Next" at bounding box center [572, 212] width 63 height 26
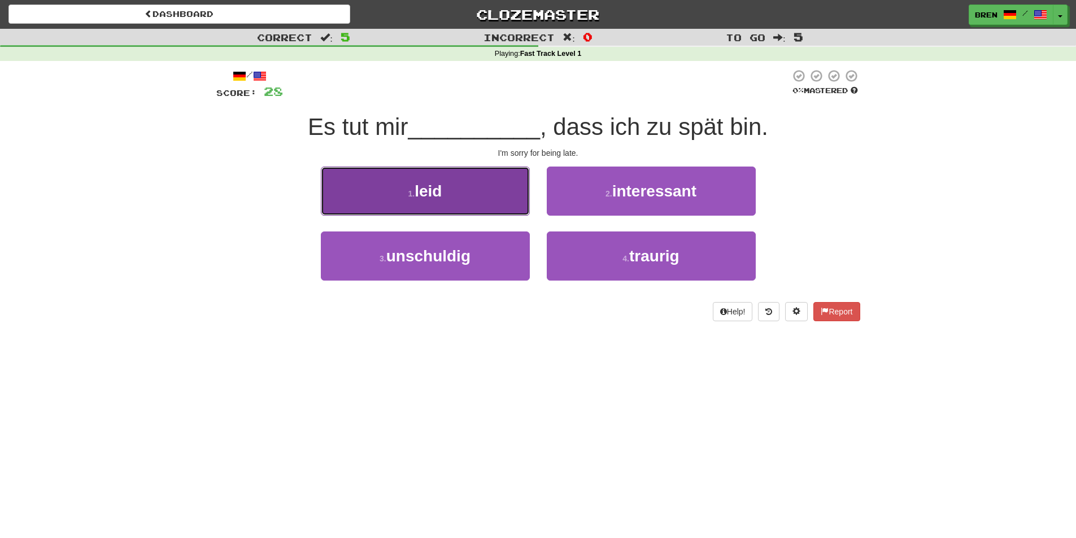
click at [481, 205] on button "1 . [PERSON_NAME]" at bounding box center [425, 191] width 209 height 49
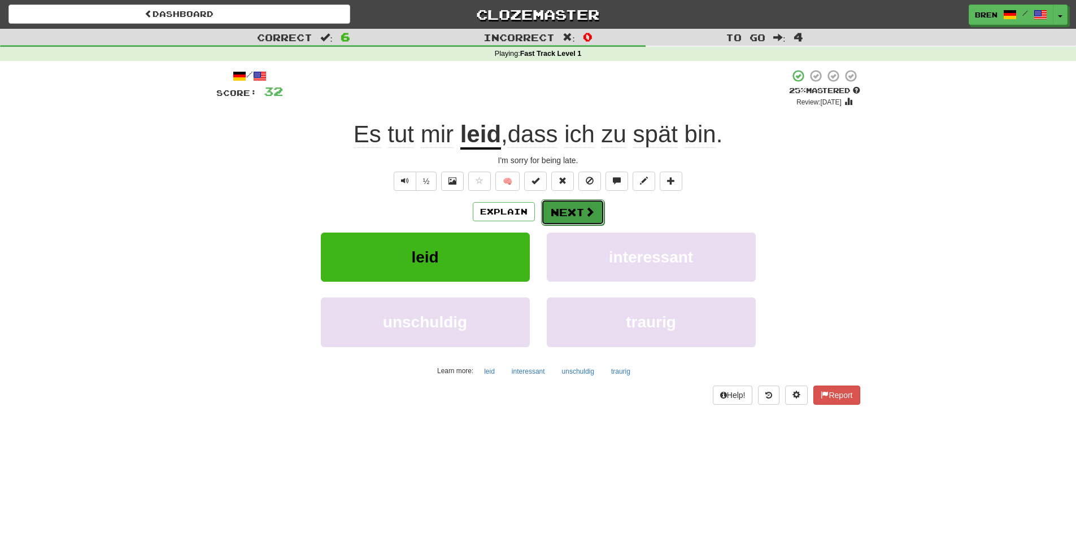
click at [567, 212] on button "Next" at bounding box center [572, 212] width 63 height 26
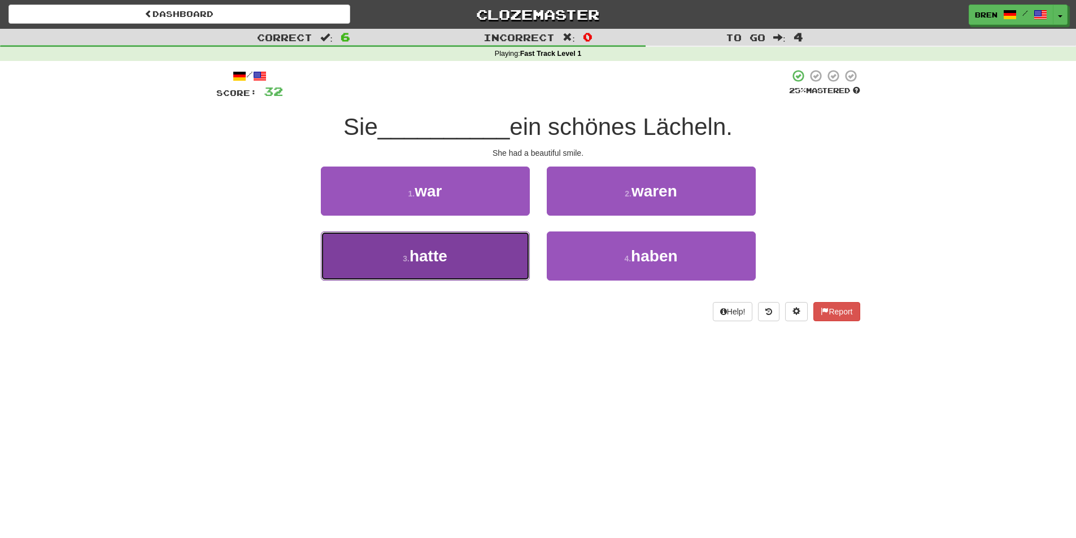
click at [490, 255] on button "3 . hatte" at bounding box center [425, 256] width 209 height 49
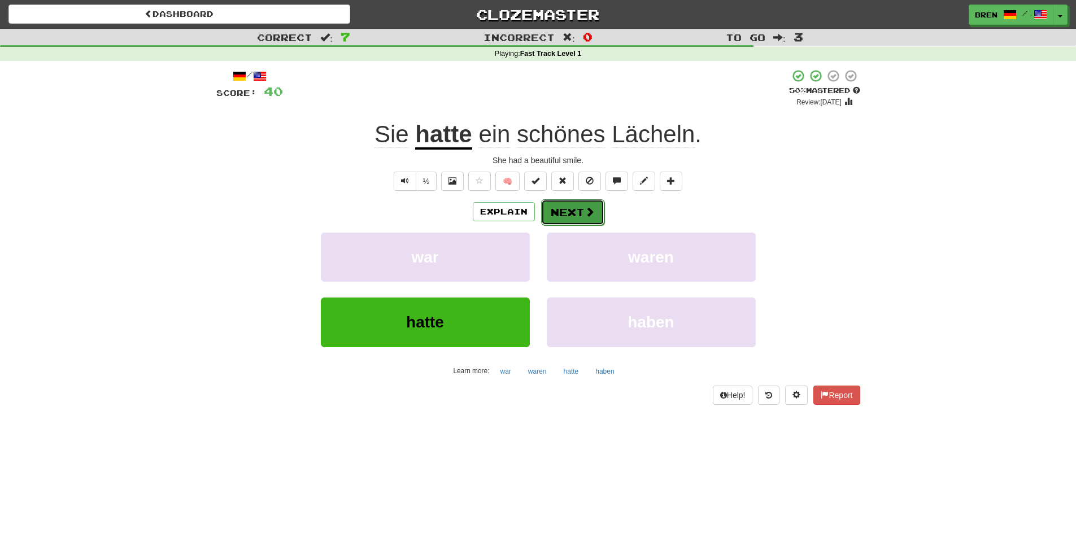
click at [566, 209] on button "Next" at bounding box center [572, 212] width 63 height 26
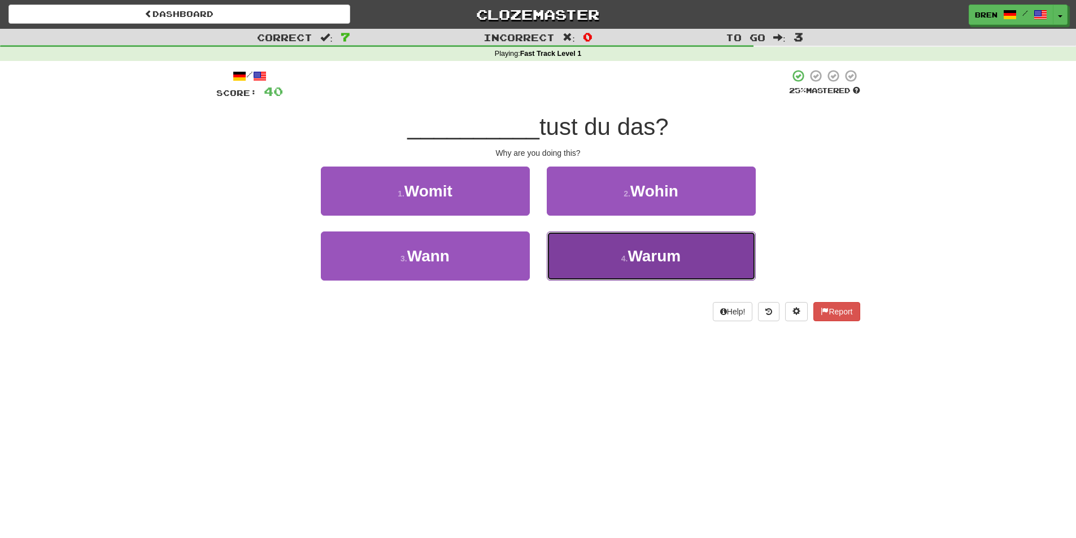
click at [612, 253] on button "4 . [GEOGRAPHIC_DATA]" at bounding box center [651, 256] width 209 height 49
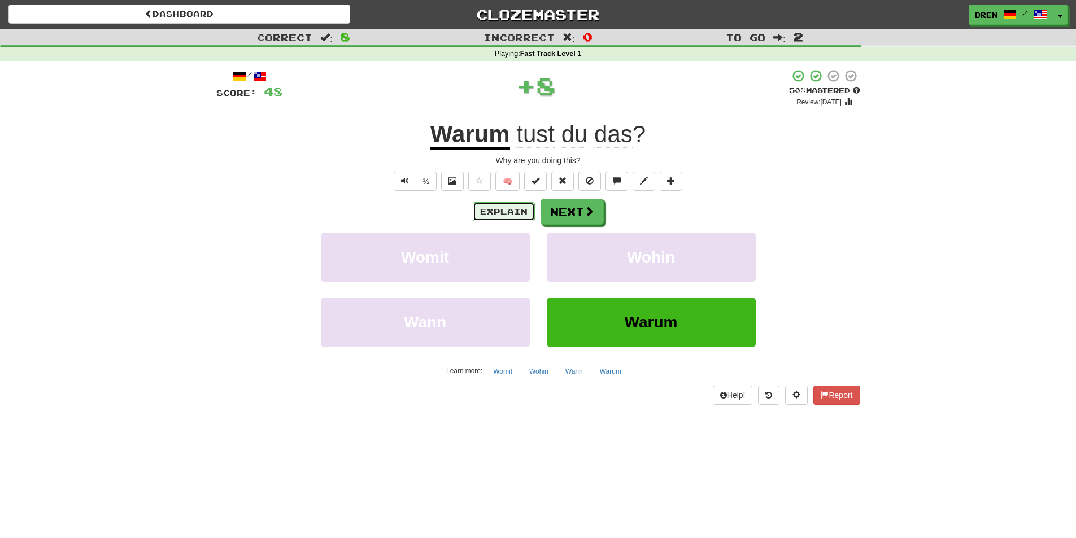
click at [508, 206] on button "Explain" at bounding box center [504, 211] width 62 height 19
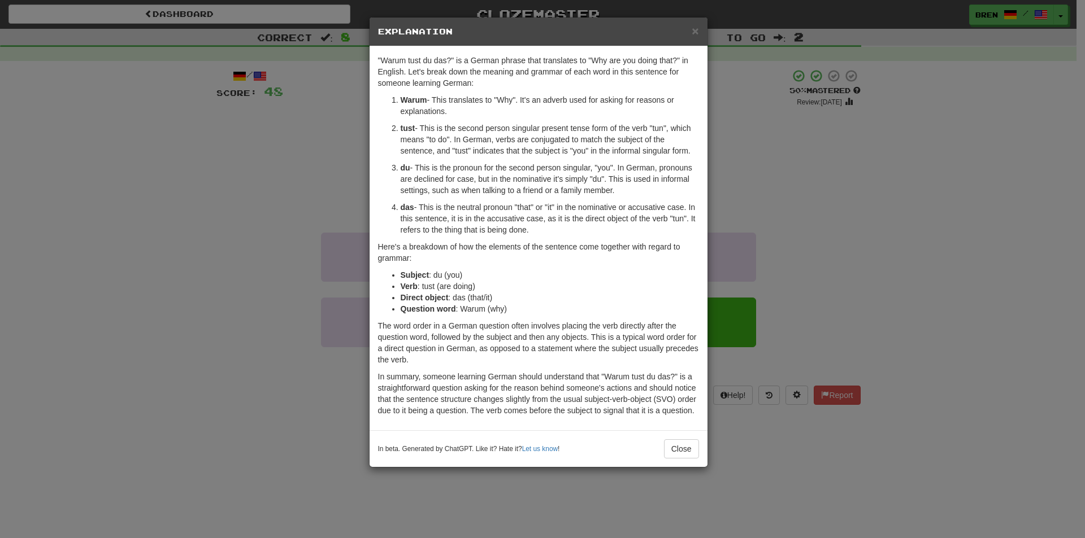
click at [308, 190] on div "× Explanation "Warum tust du das?" is a German phrase that translates to "Why a…" at bounding box center [542, 269] width 1085 height 538
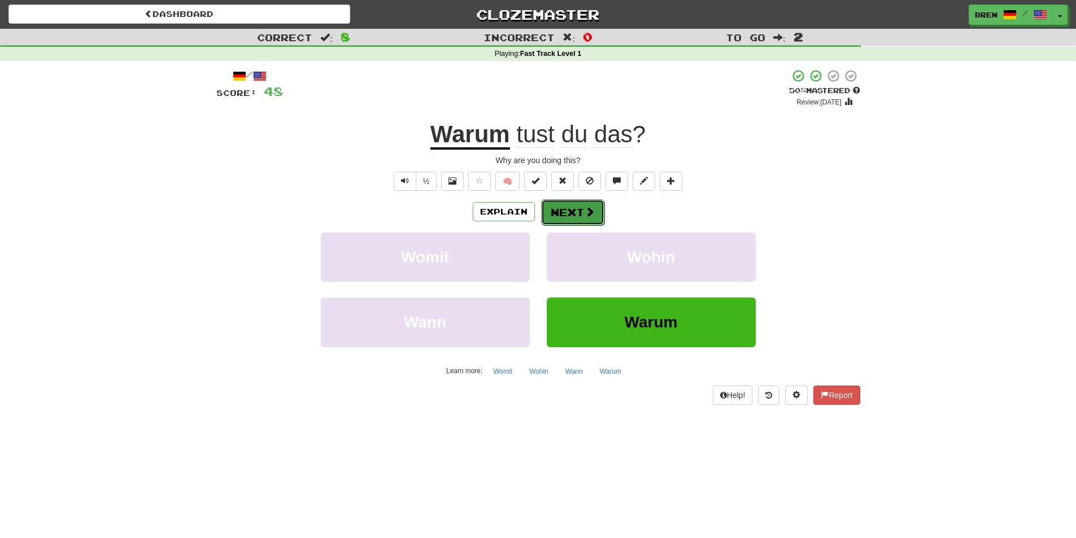
click at [590, 219] on button "Next" at bounding box center [572, 212] width 63 height 26
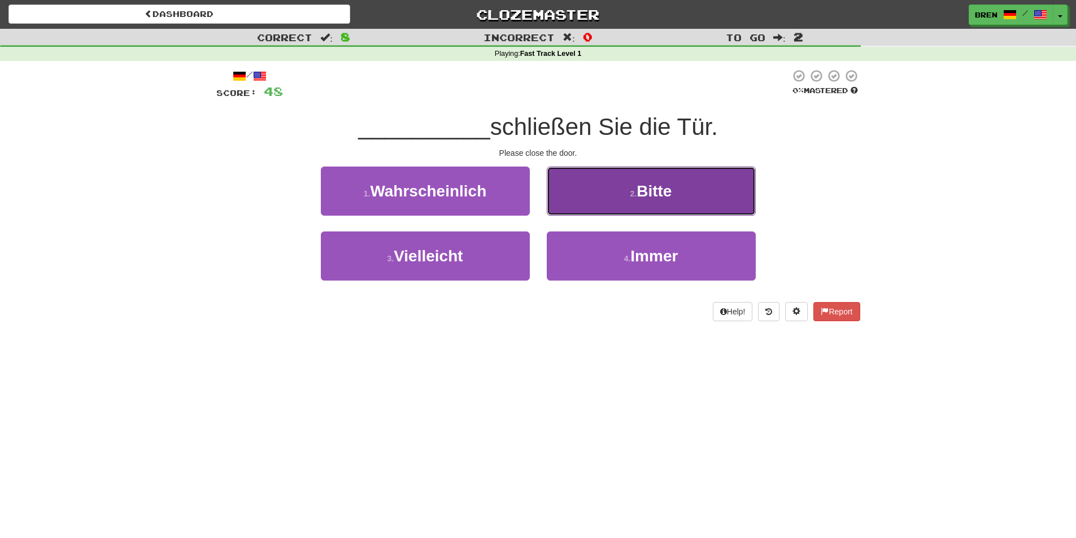
click at [637, 201] on button "2 . Bitte" at bounding box center [651, 191] width 209 height 49
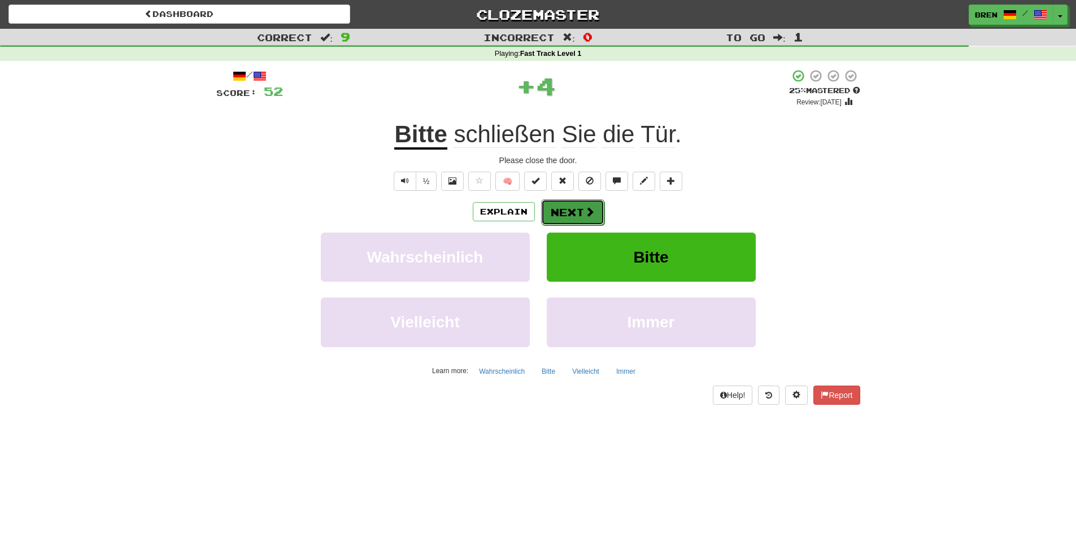
click at [571, 216] on button "Next" at bounding box center [572, 212] width 63 height 26
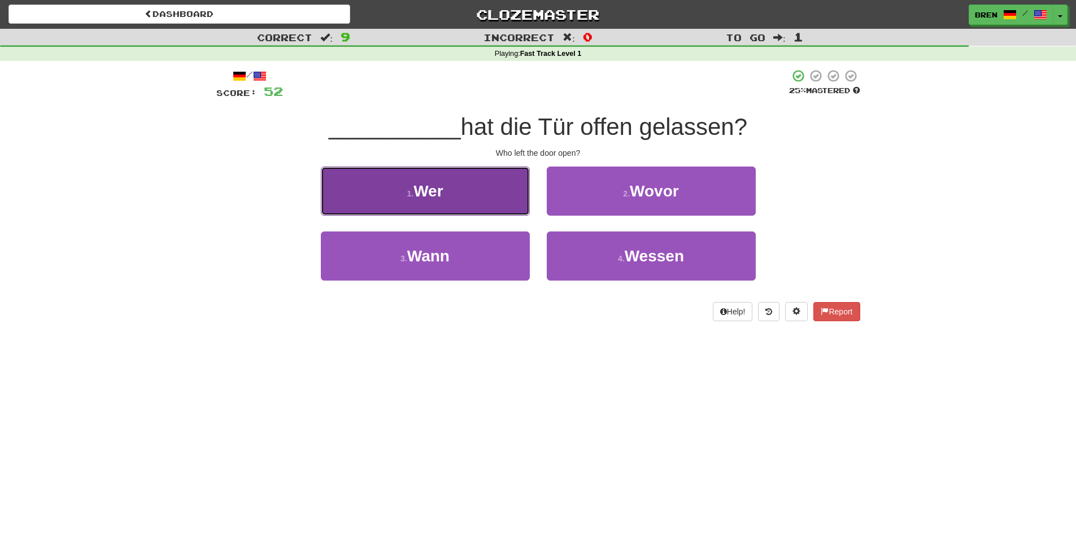
click at [475, 212] on button "1 . Wer" at bounding box center [425, 191] width 209 height 49
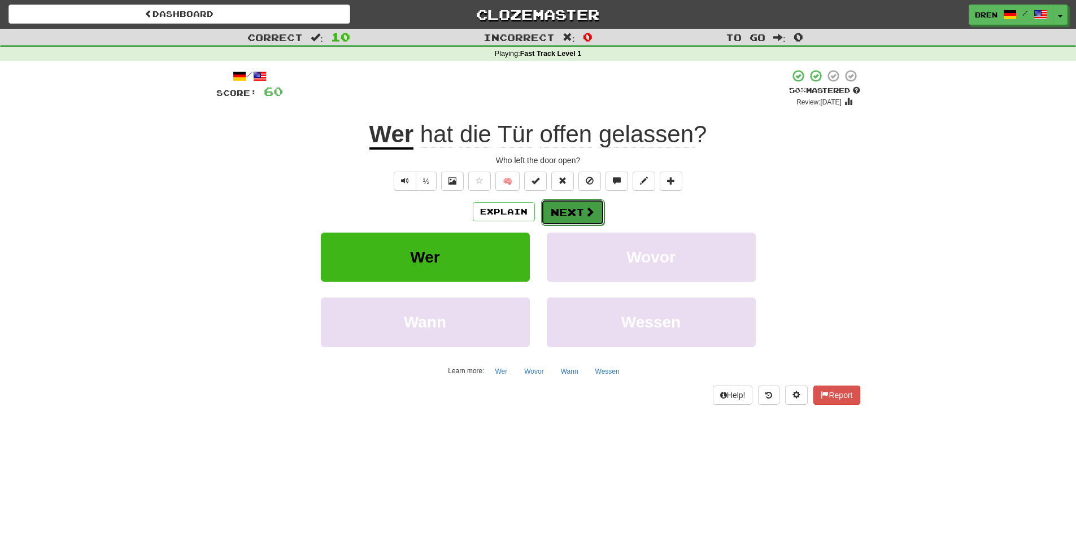
click at [573, 214] on button "Next" at bounding box center [572, 212] width 63 height 26
